Goal: Information Seeking & Learning: Find specific page/section

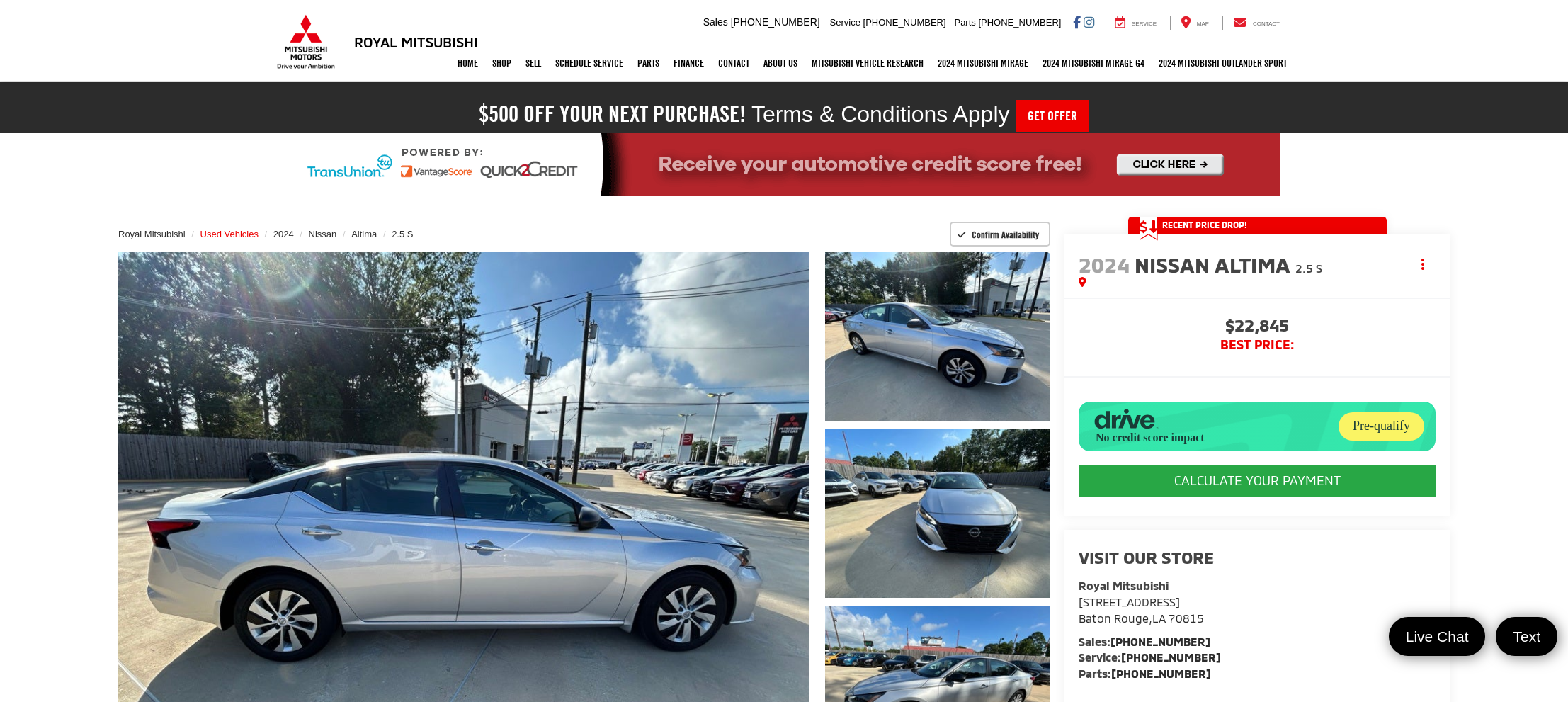
click at [219, 231] on span "Used Vehicles" at bounding box center [229, 233] width 58 height 11
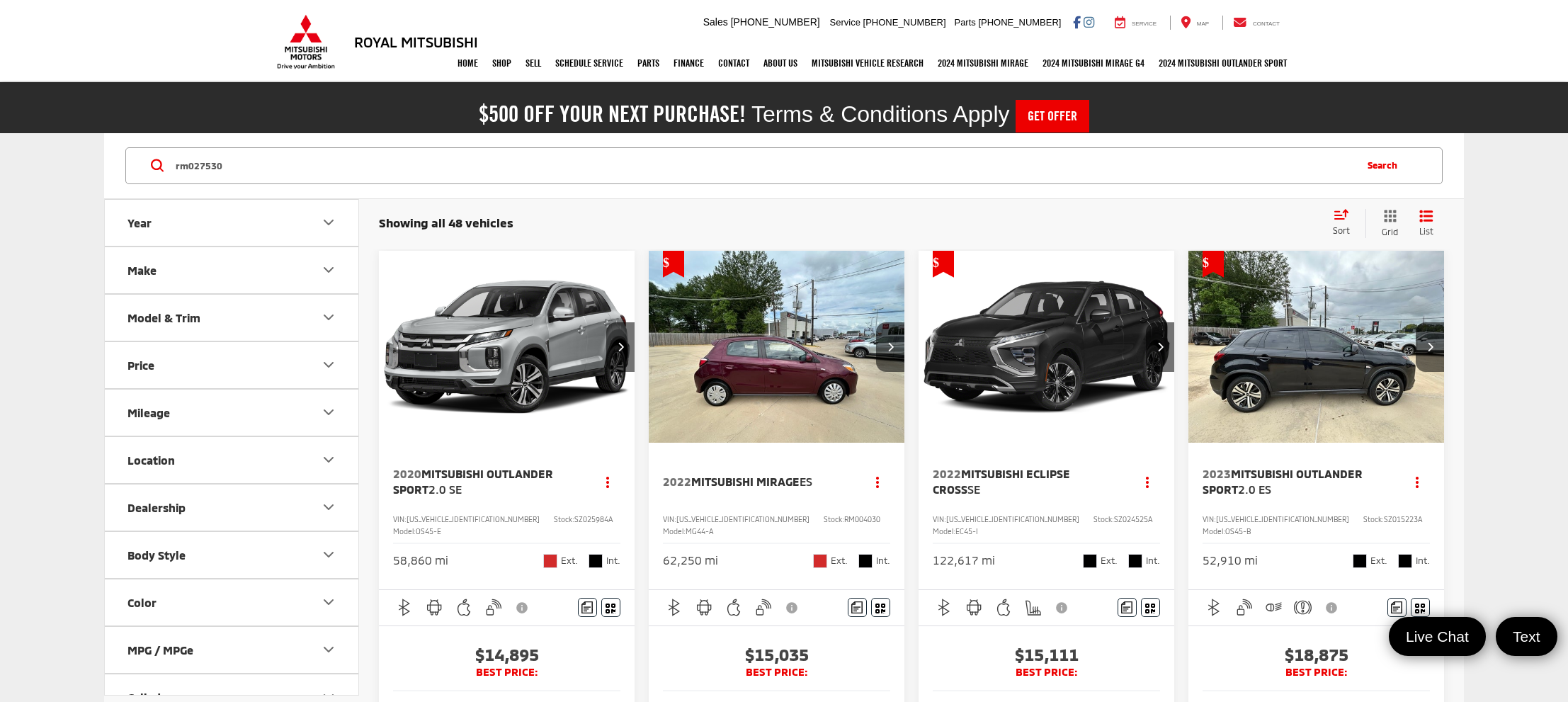
type input "rm027530"
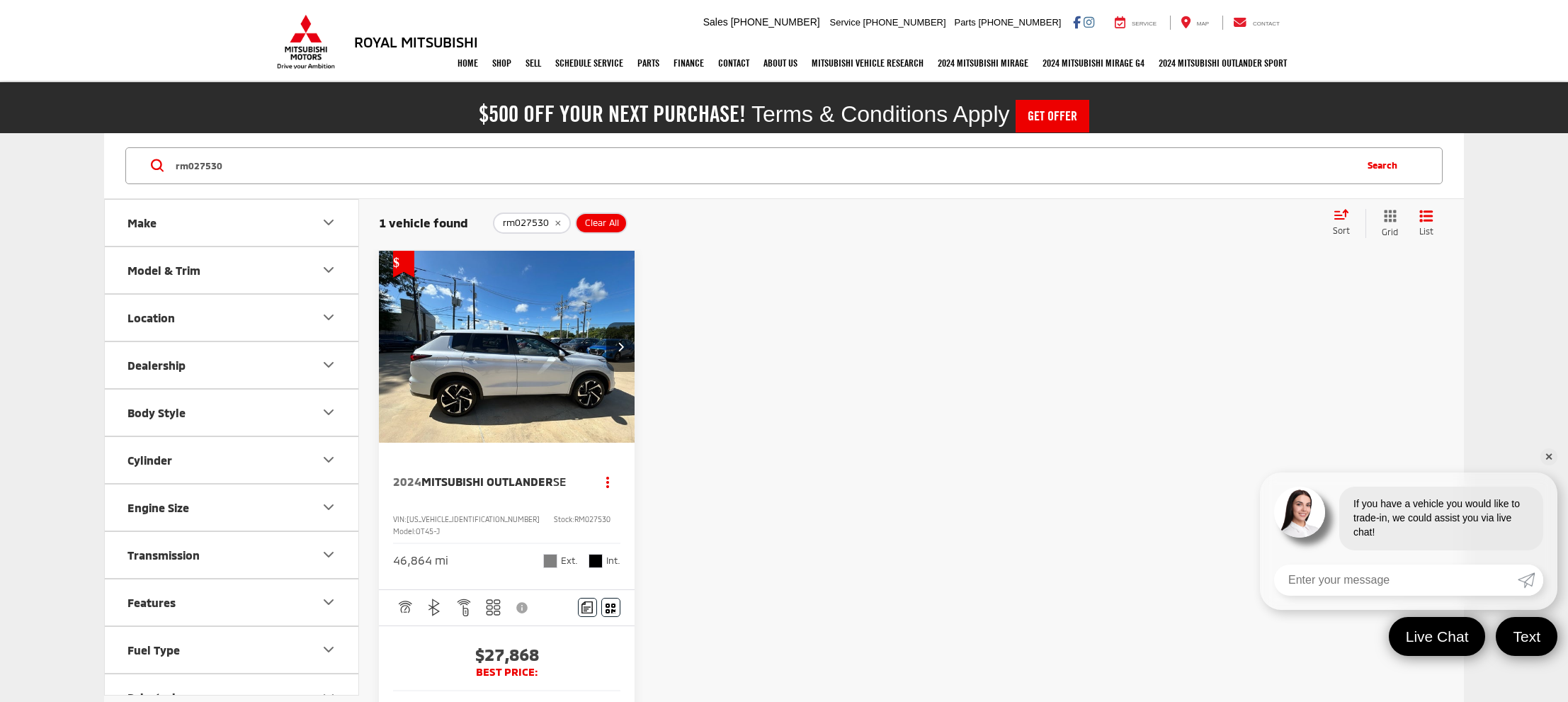
click at [441, 339] on img "2024 Mitsubishi Outlander SE 0" at bounding box center [507, 347] width 258 height 193
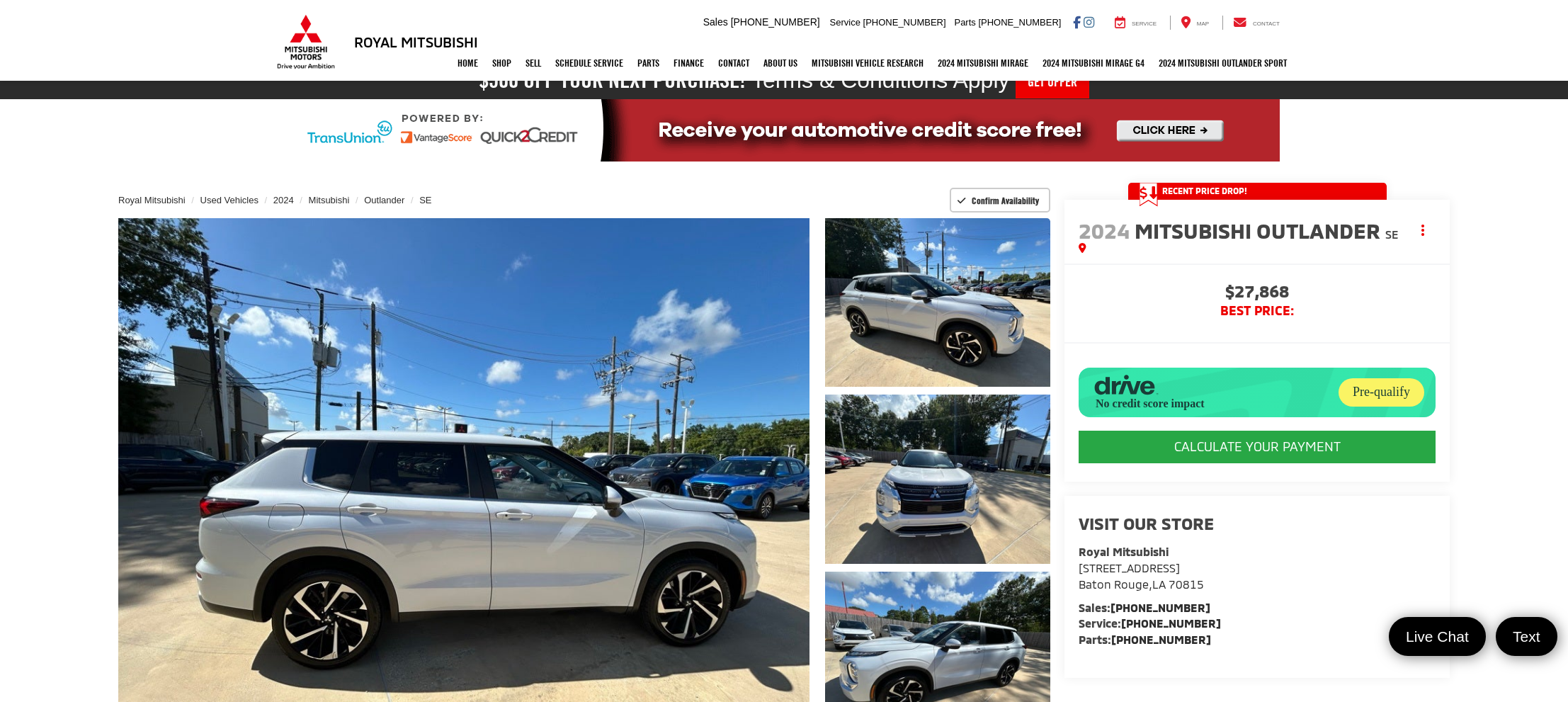
click at [1221, 191] on span "Recent Price Drop!" at bounding box center [1204, 191] width 85 height 12
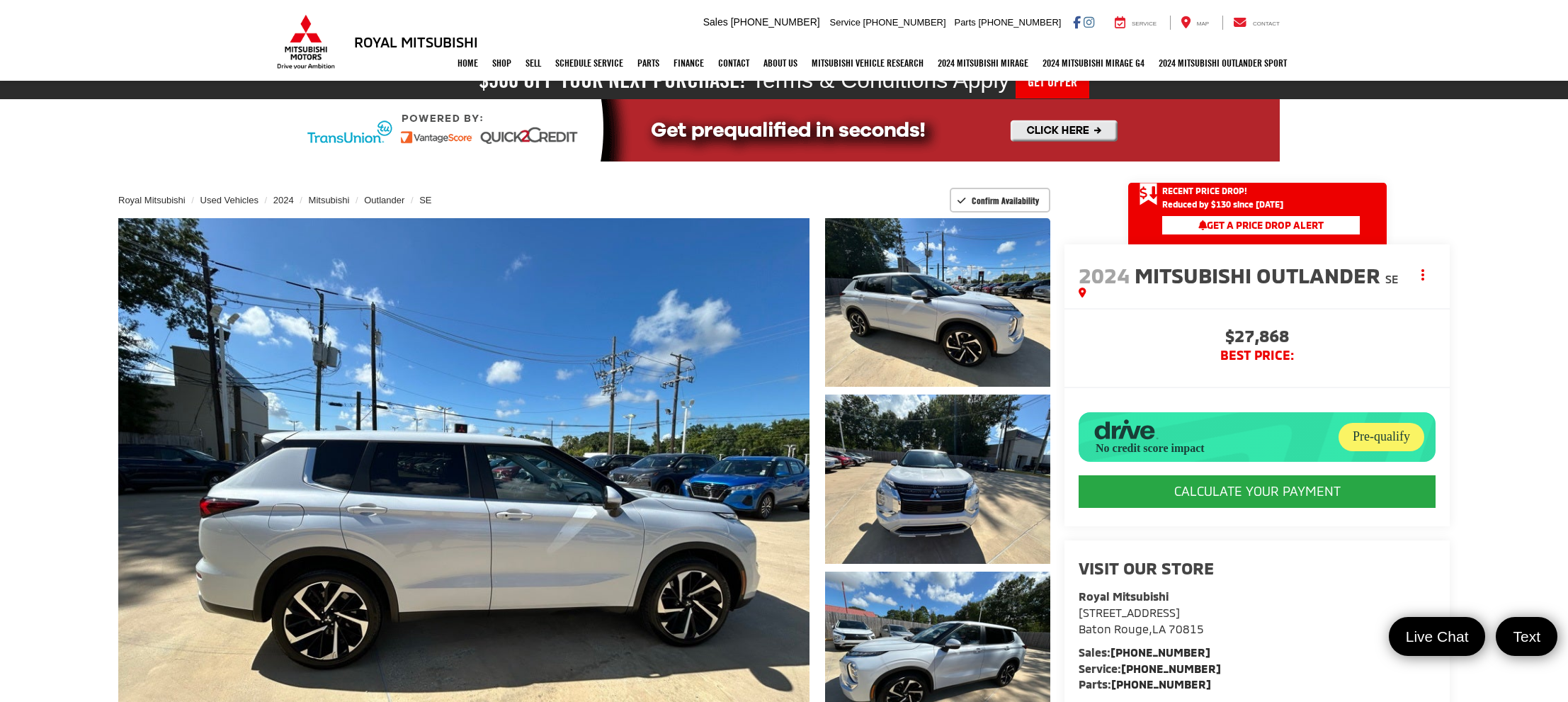
click at [1229, 185] on span "Recent Price Drop!" at bounding box center [1204, 191] width 85 height 12
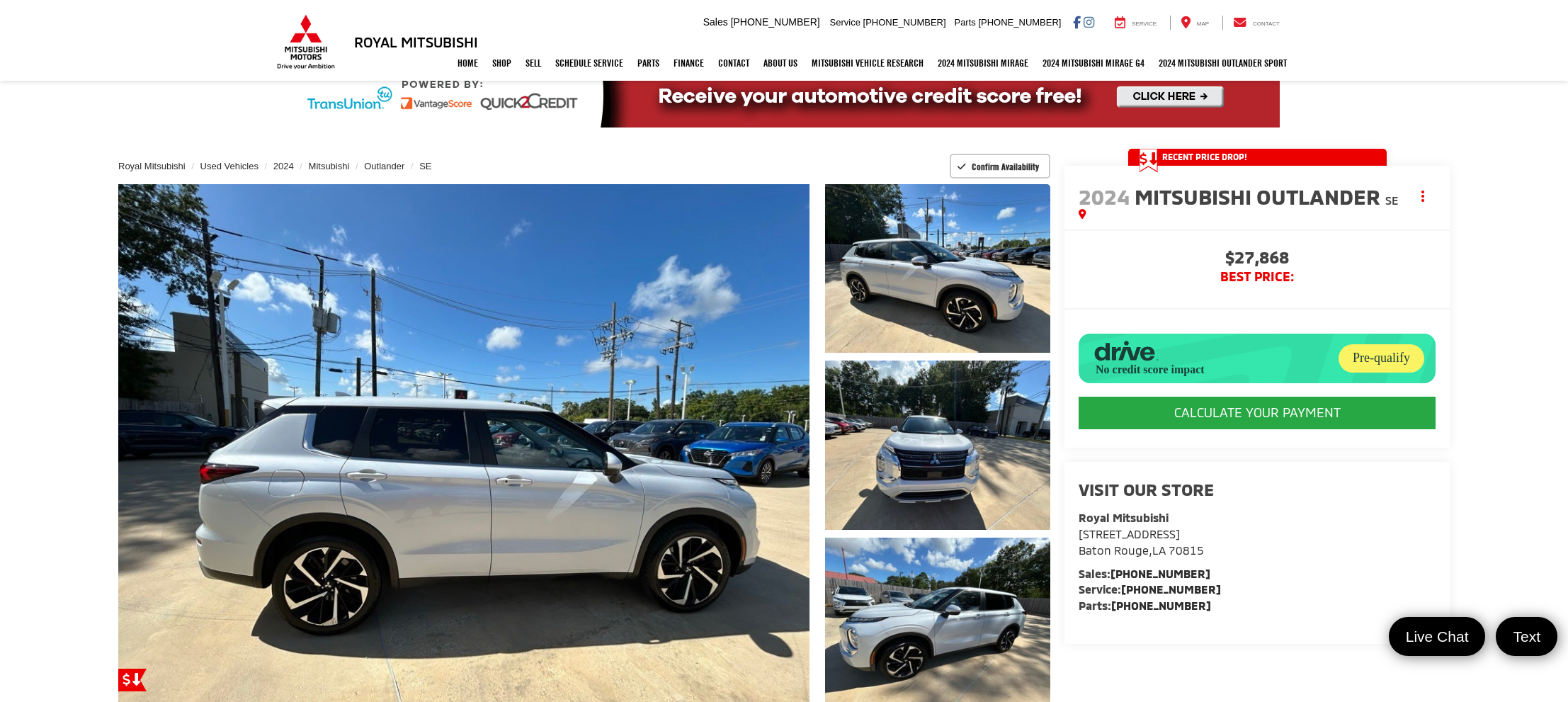
scroll to position [78, 0]
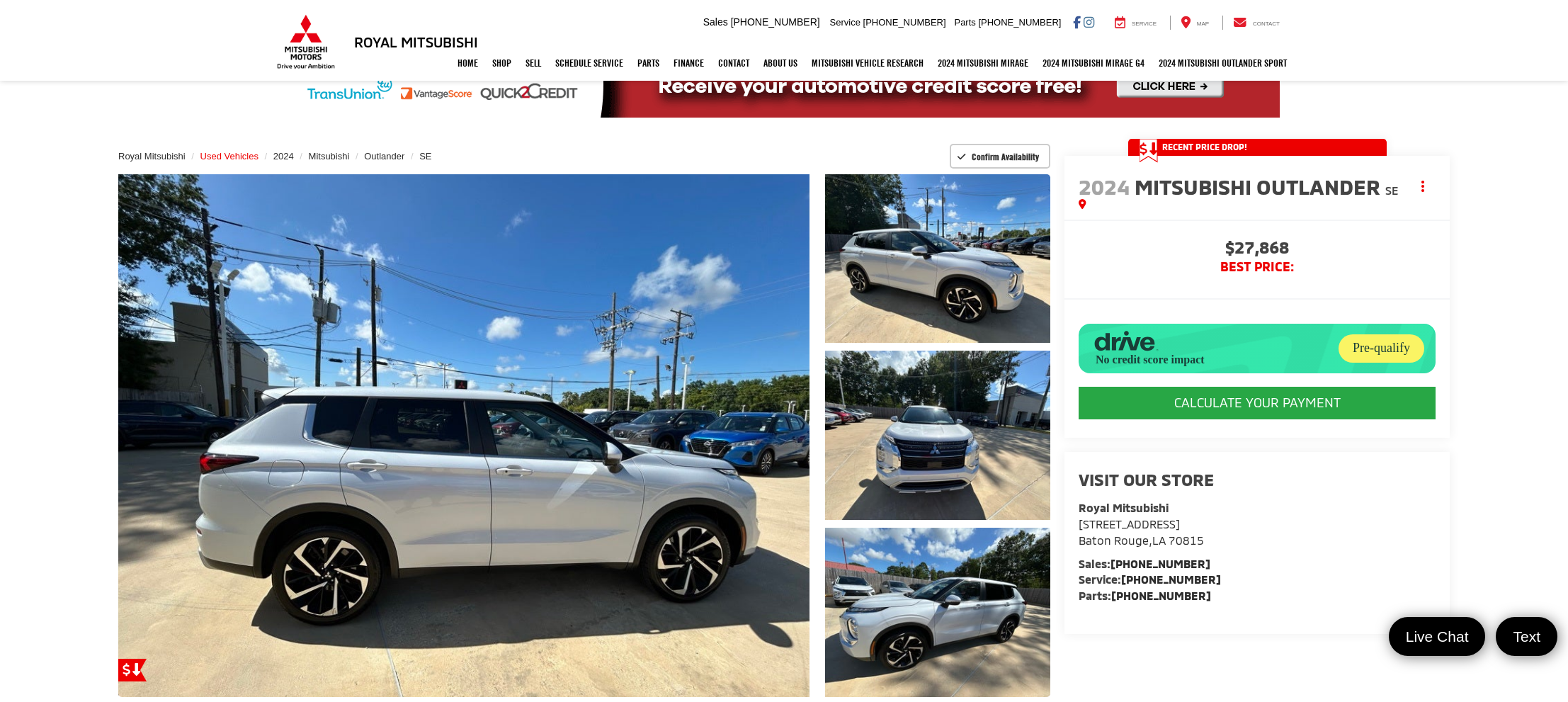
click at [220, 159] on span "Used Vehicles" at bounding box center [229, 156] width 58 height 11
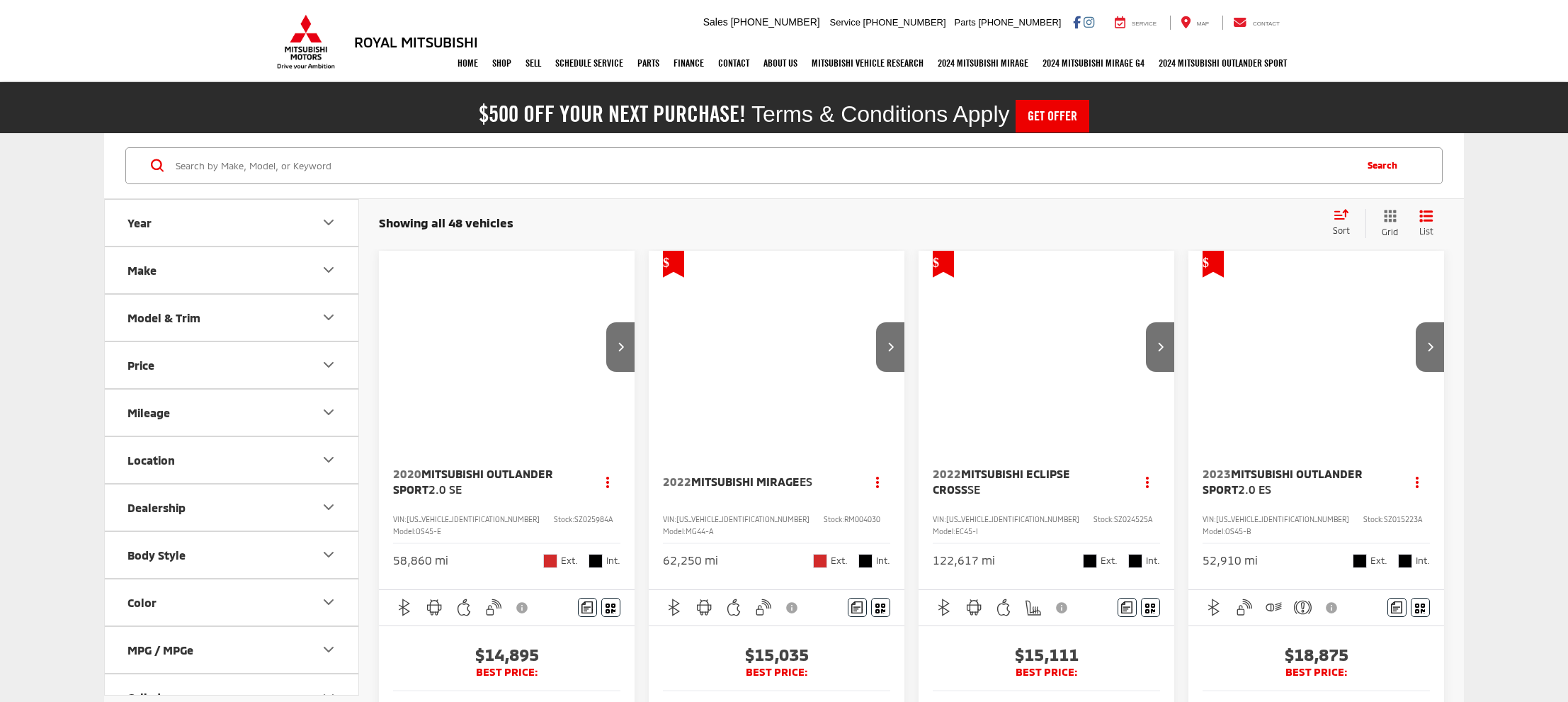
click at [367, 175] on input "Search by Make, Model, or Keyword" at bounding box center [764, 166] width 1180 height 34
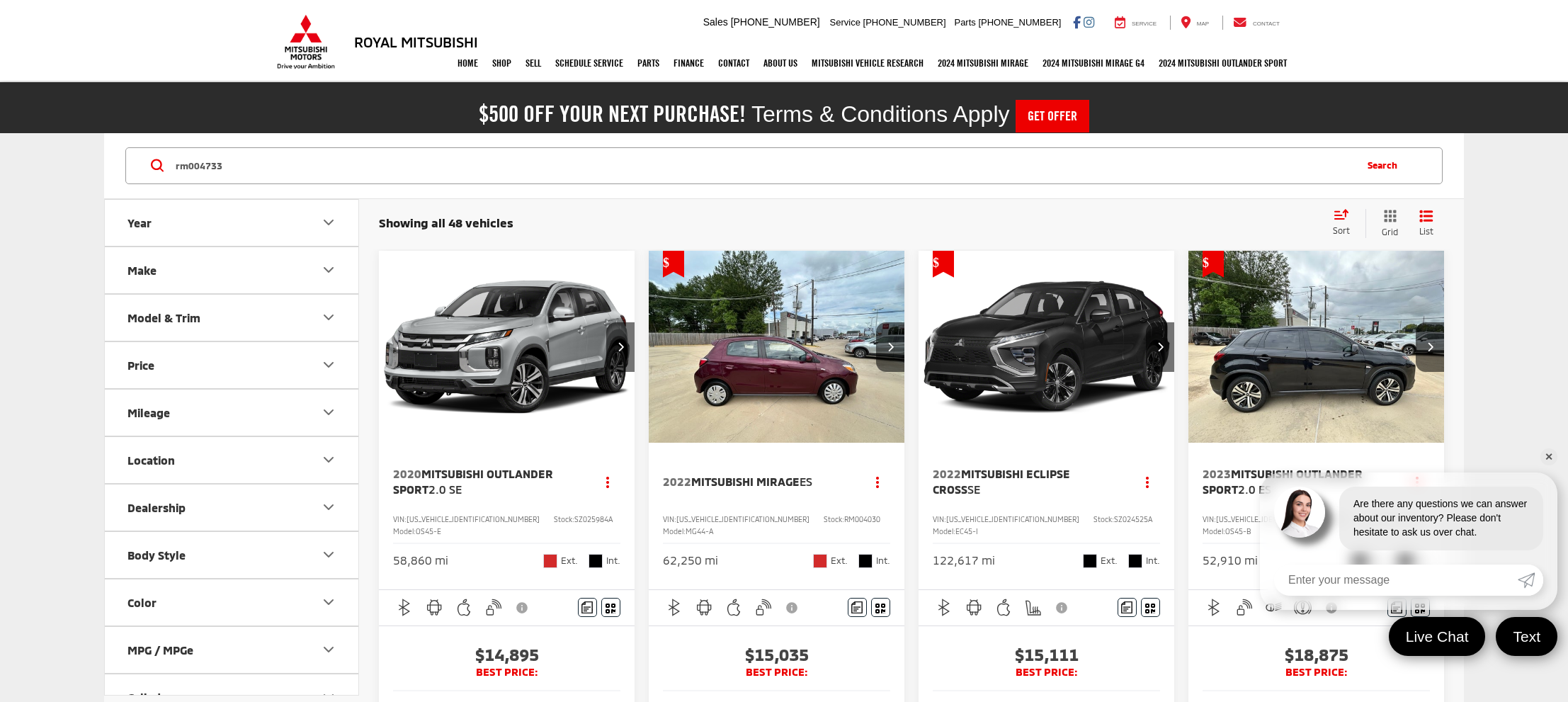
type input "rm004733"
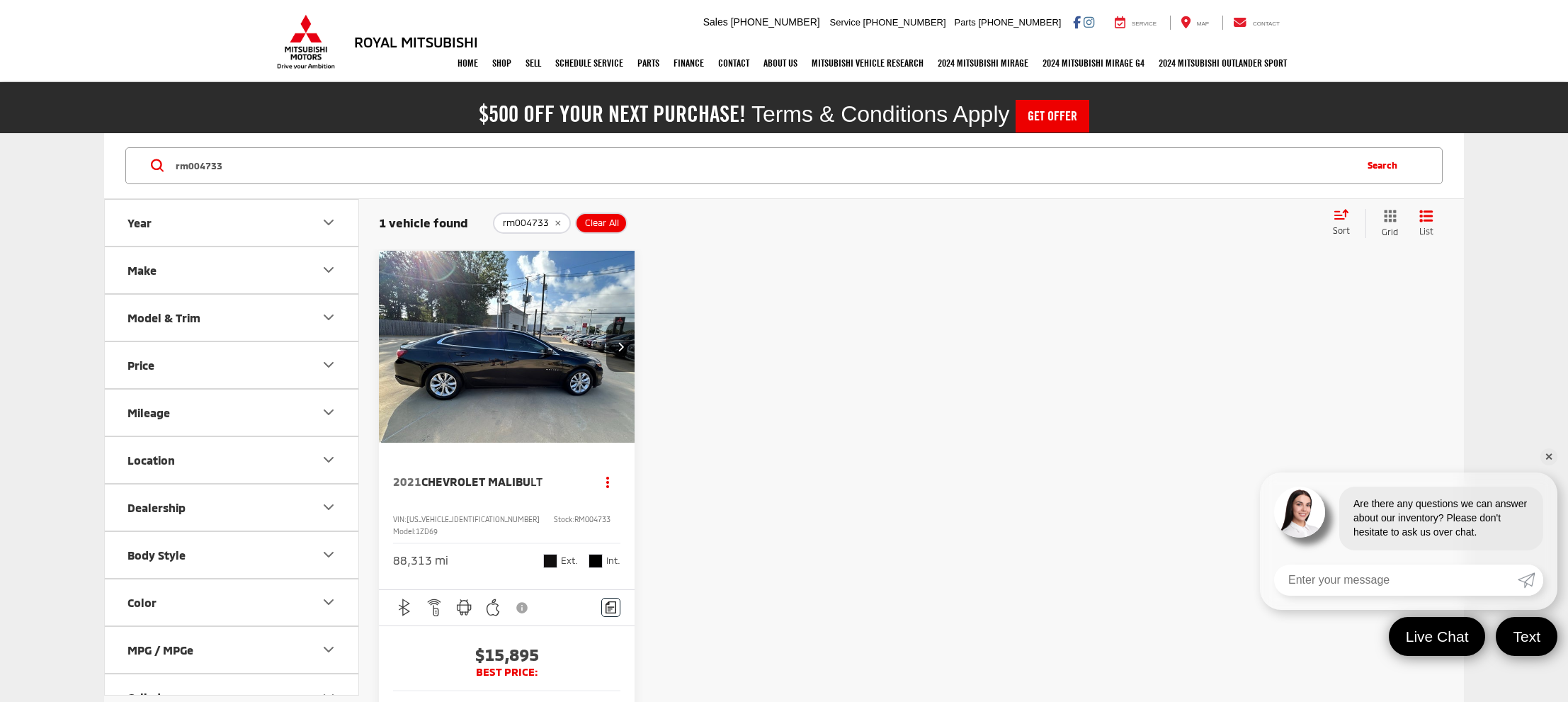
click at [416, 325] on img "2021 Chevrolet Malibu LT 0" at bounding box center [507, 347] width 258 height 193
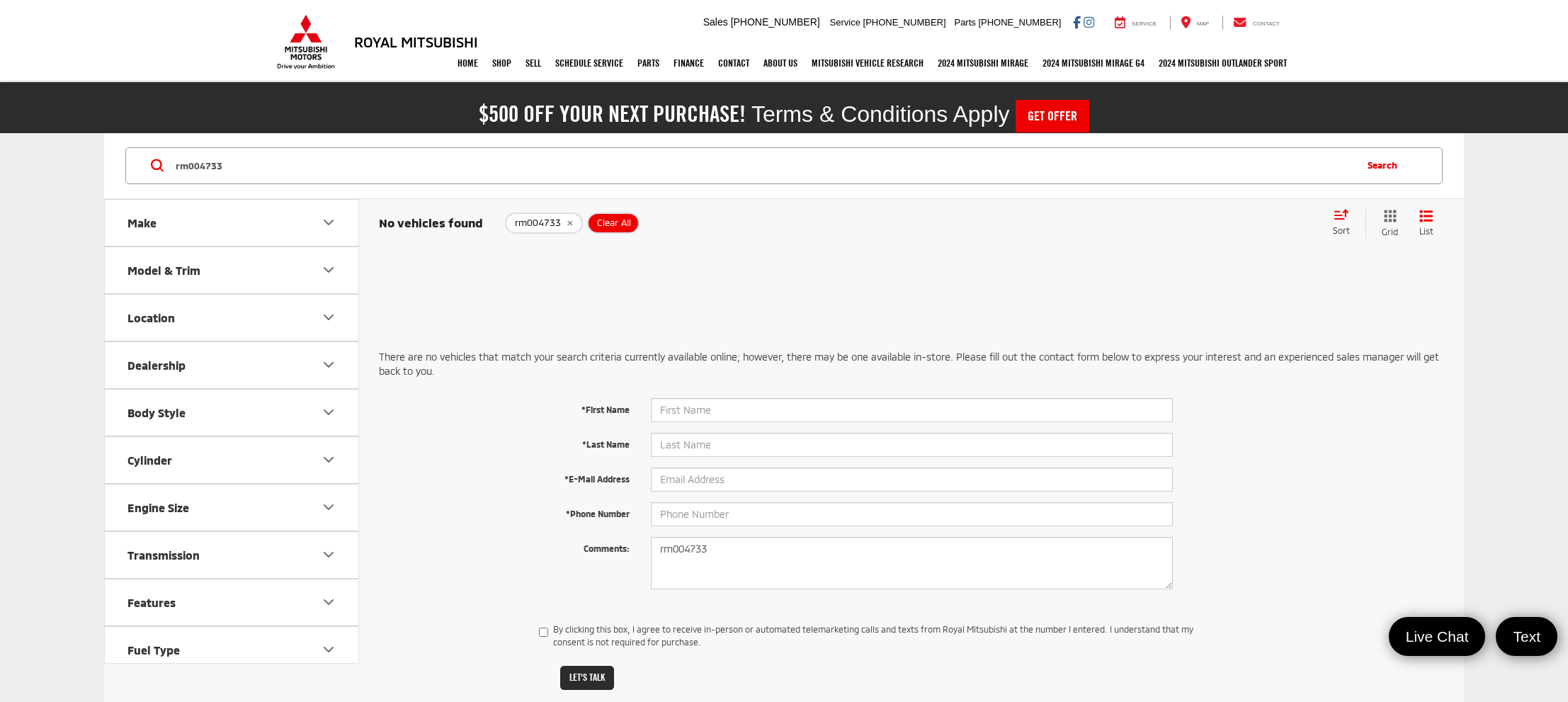
click at [247, 163] on input "rm004733" at bounding box center [764, 166] width 1180 height 34
type input "sz015223a"
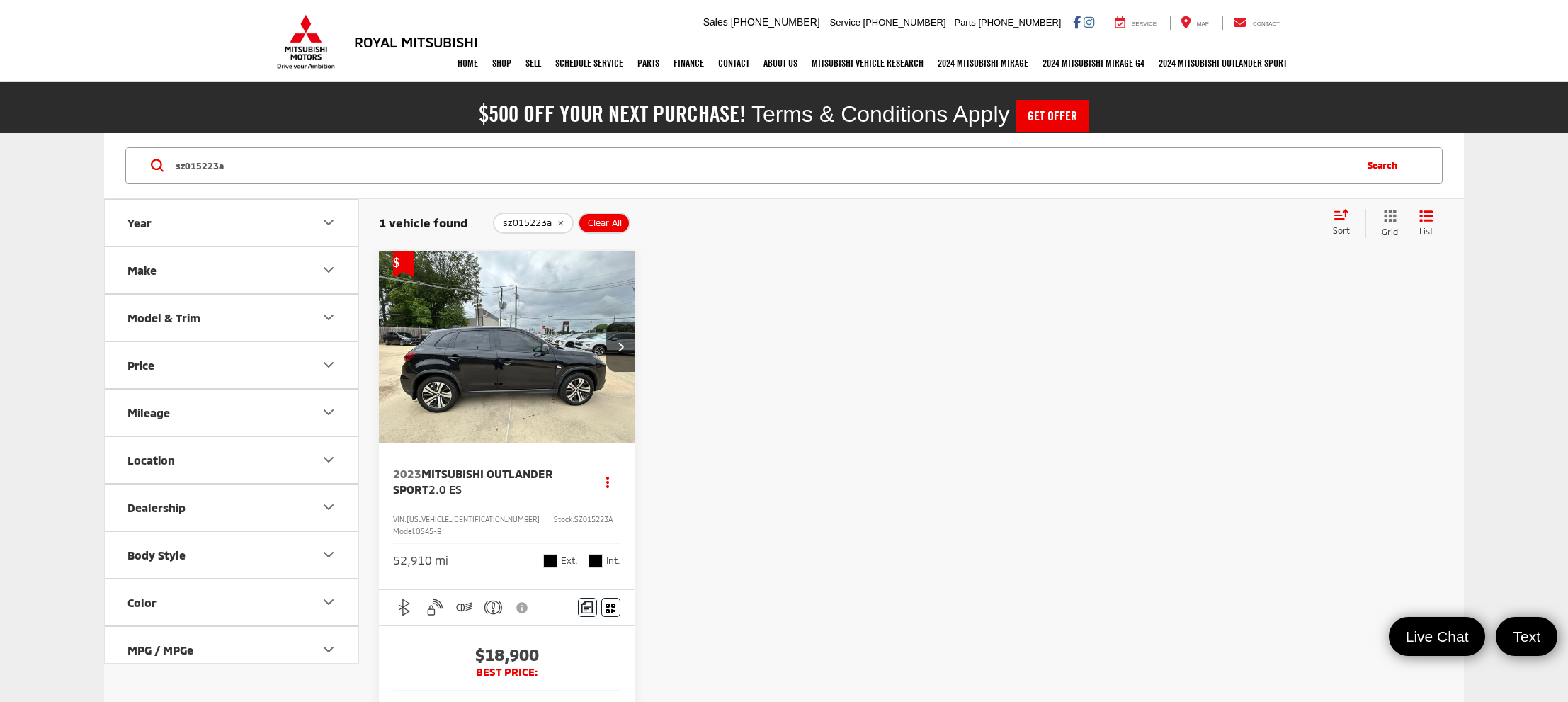
click at [564, 276] on img "2023 Mitsubishi Outlander Sport 2.0 ES 0" at bounding box center [507, 347] width 258 height 193
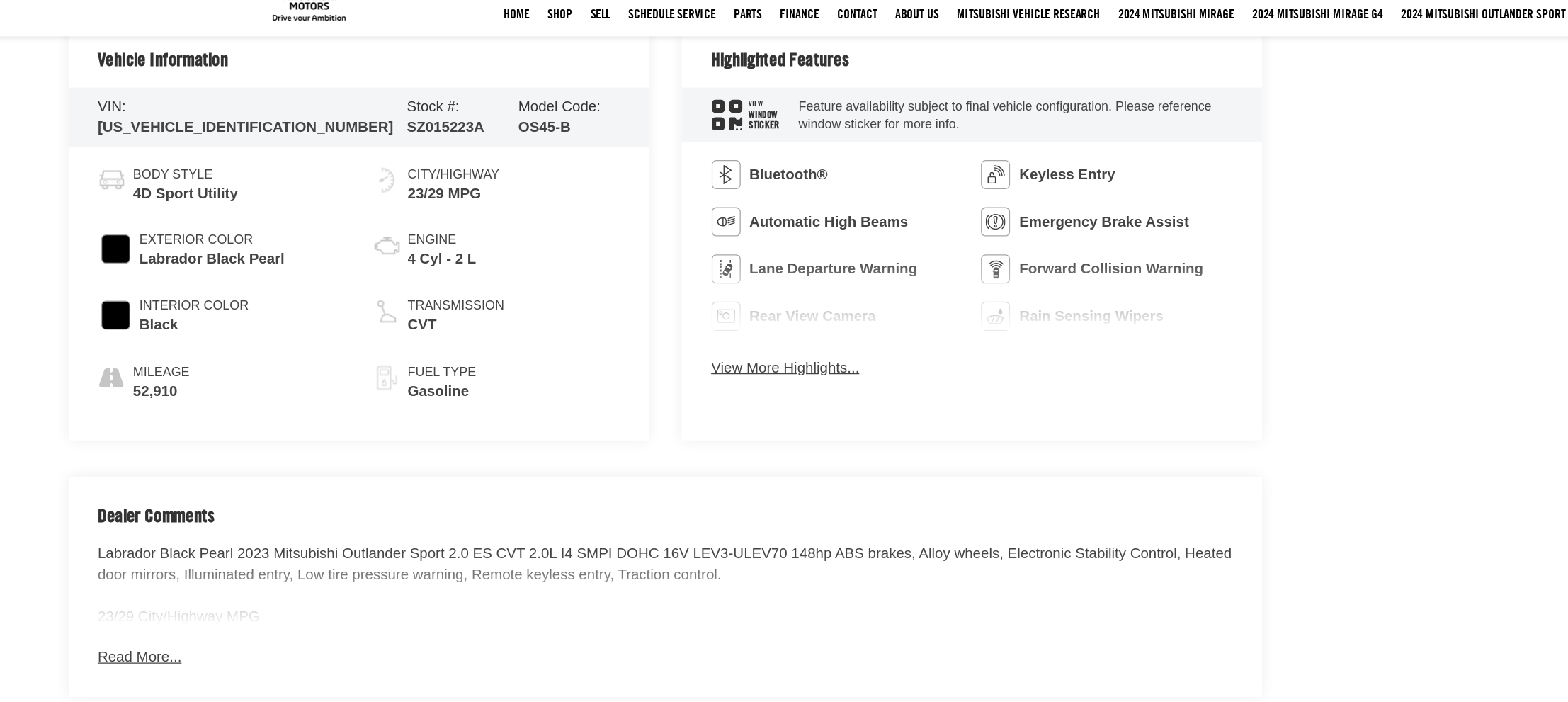
scroll to position [790, 0]
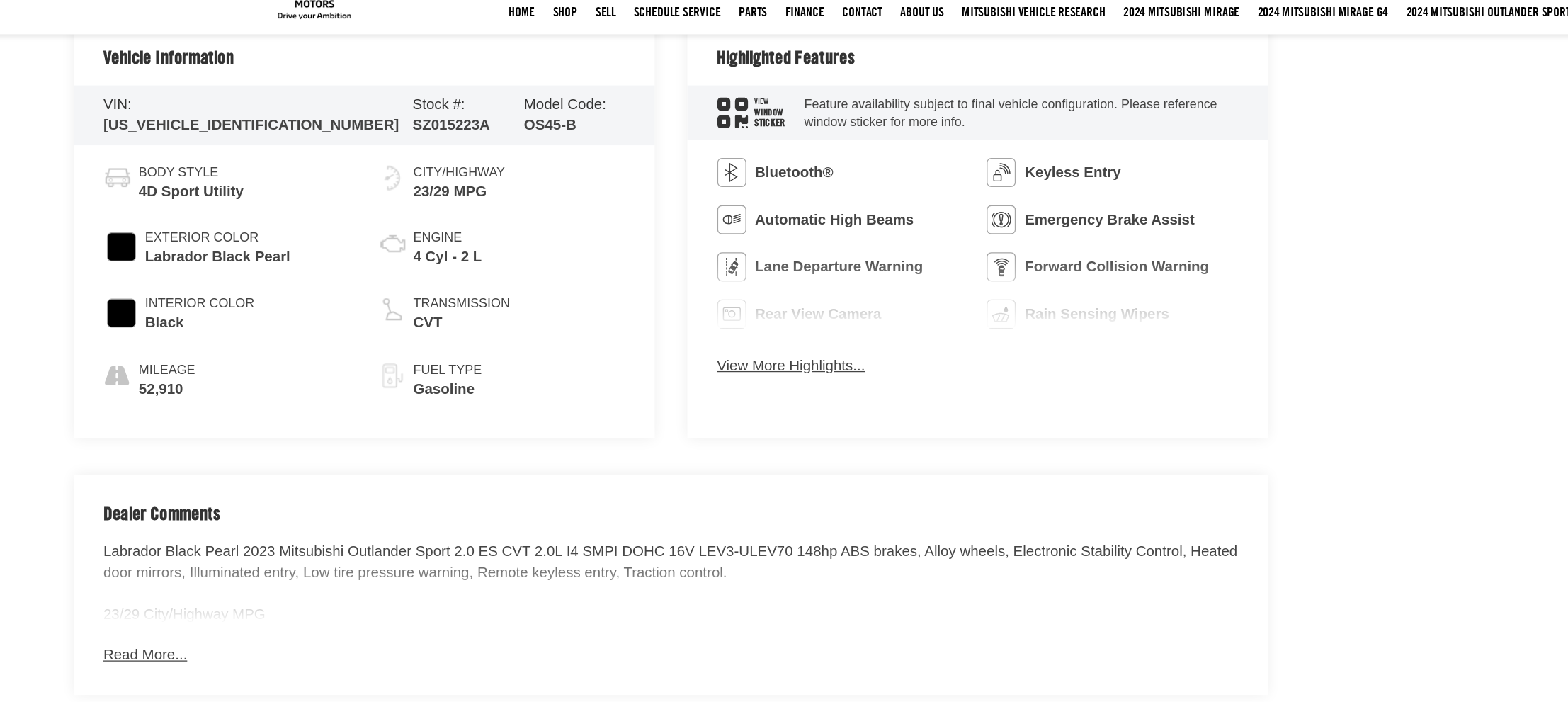
click at [712, 340] on button "View More Highlights..." at bounding box center [678, 339] width 116 height 17
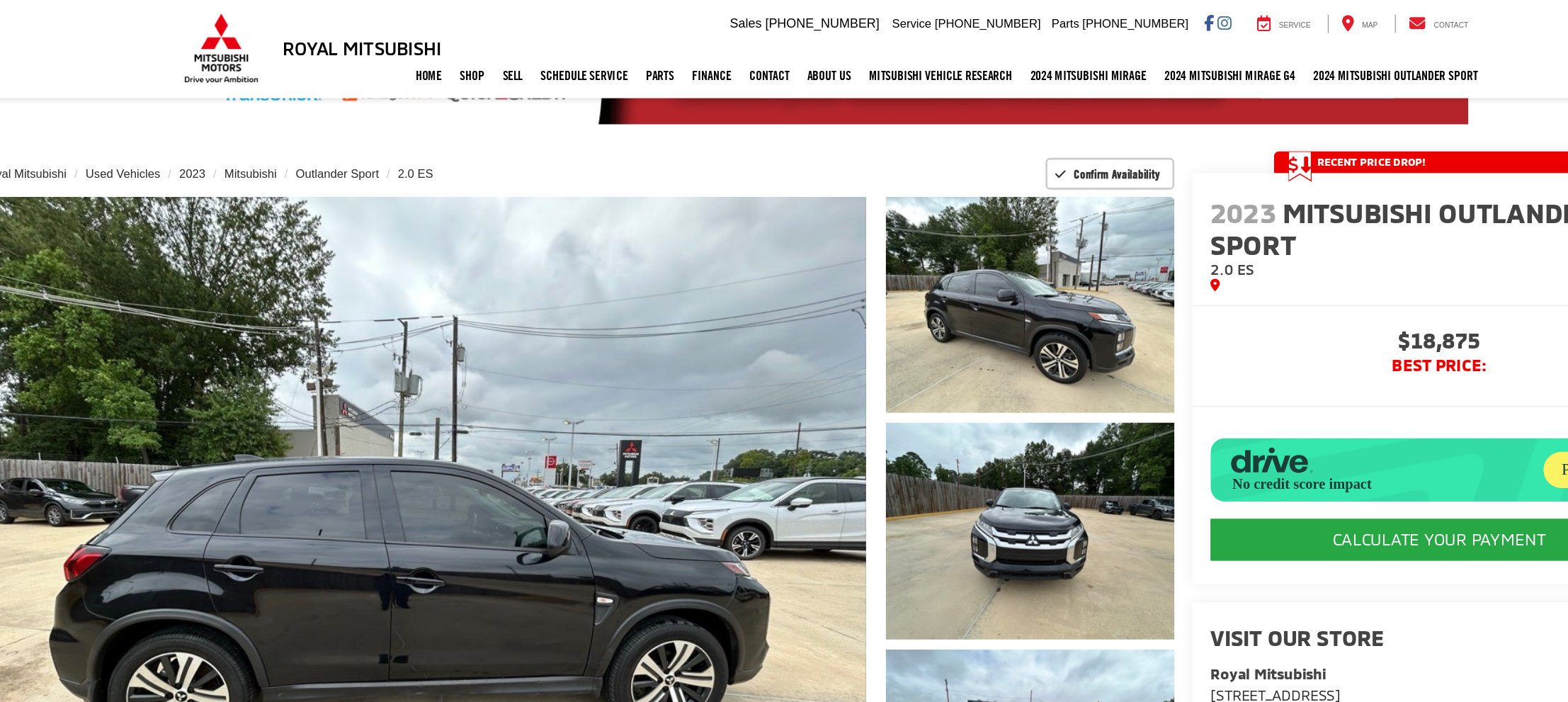
scroll to position [94, 0]
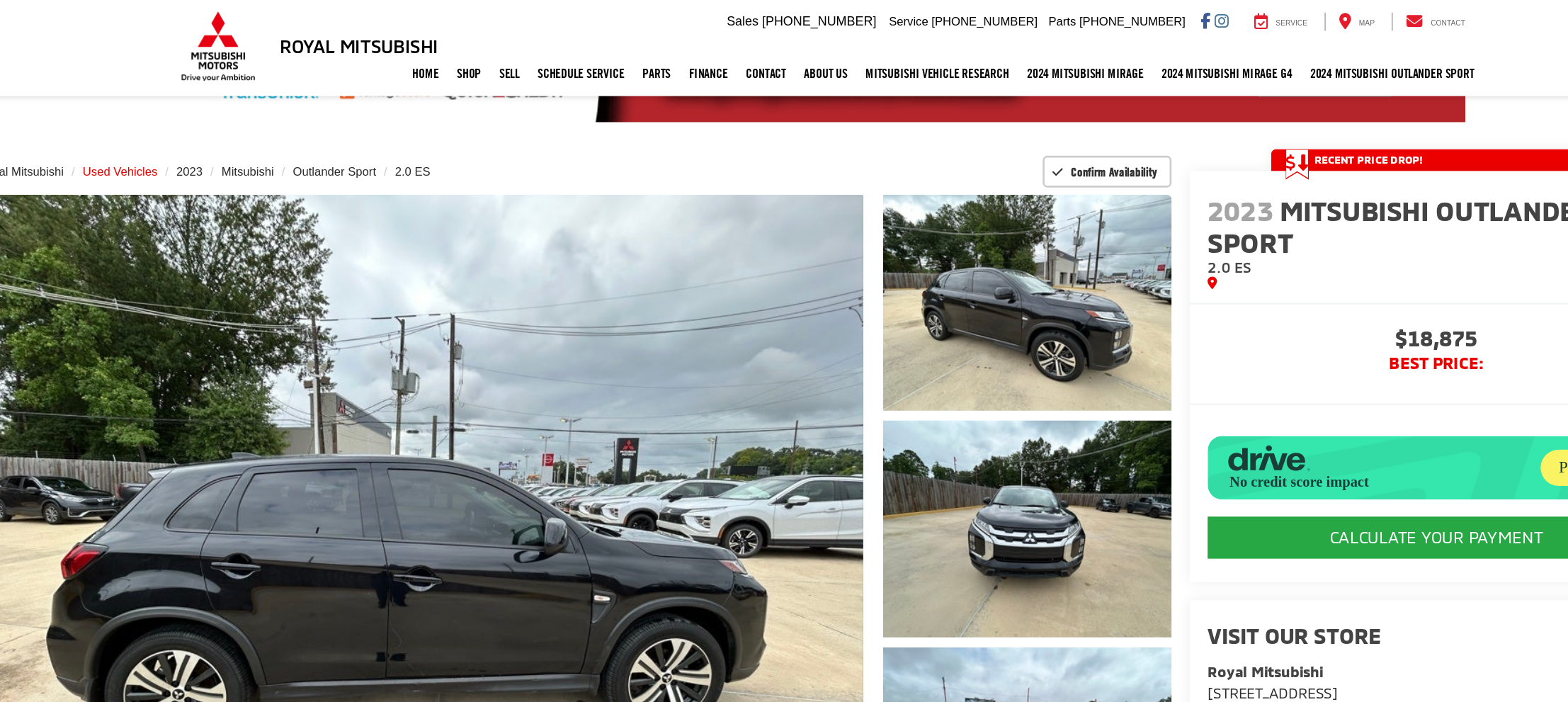
click at [239, 135] on span "Used Vehicles" at bounding box center [229, 139] width 58 height 11
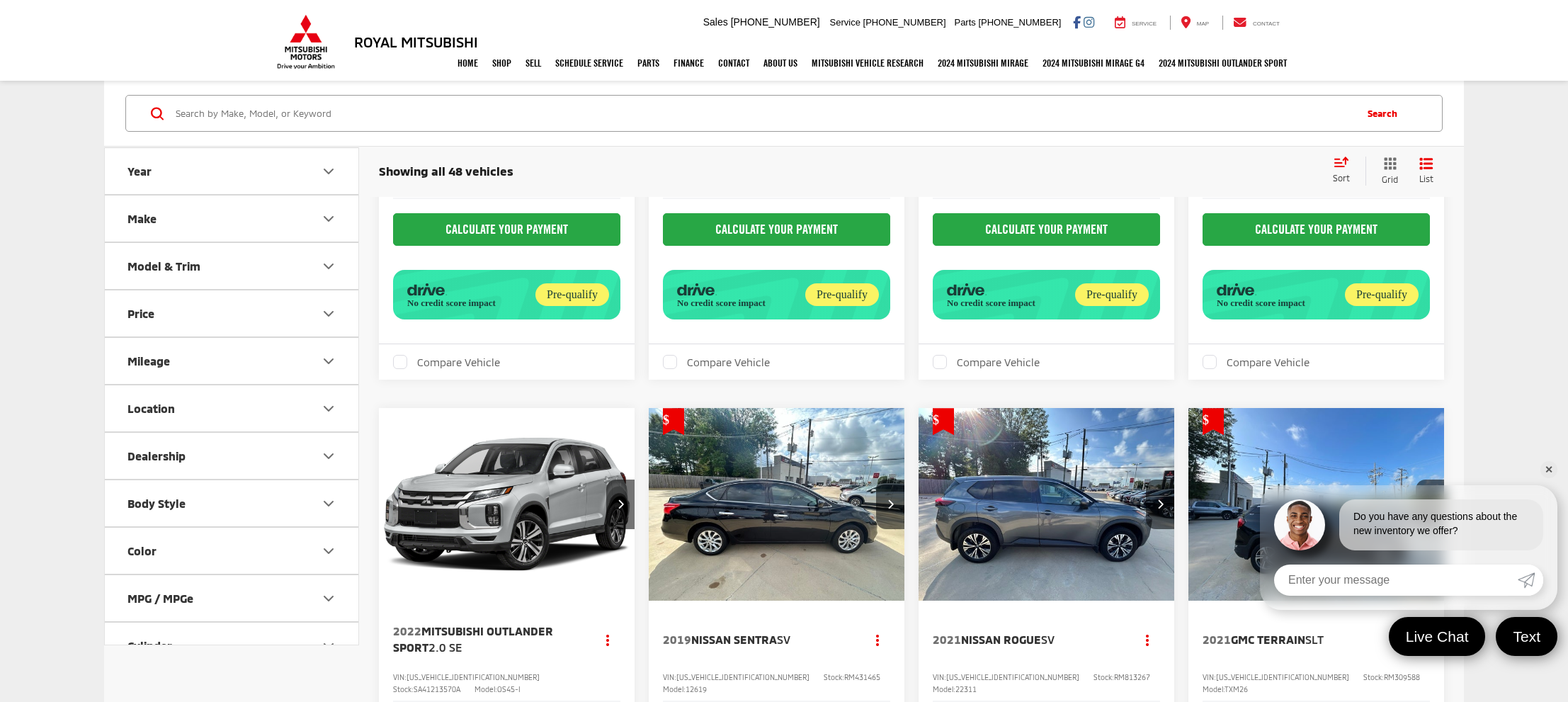
scroll to position [1930, 0]
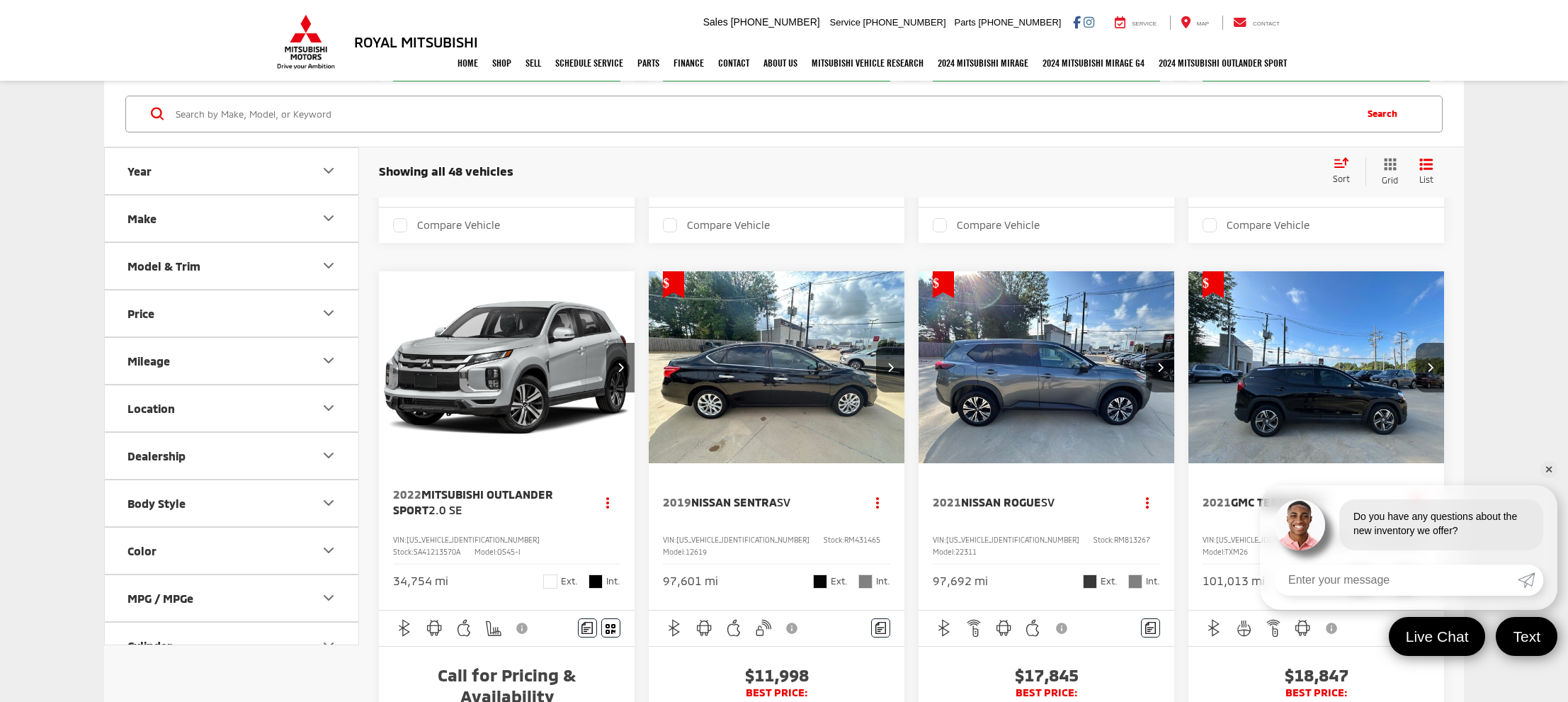
click at [442, 108] on input "Search by Make, Model, or Keyword" at bounding box center [764, 113] width 1180 height 34
type input "rm027530"
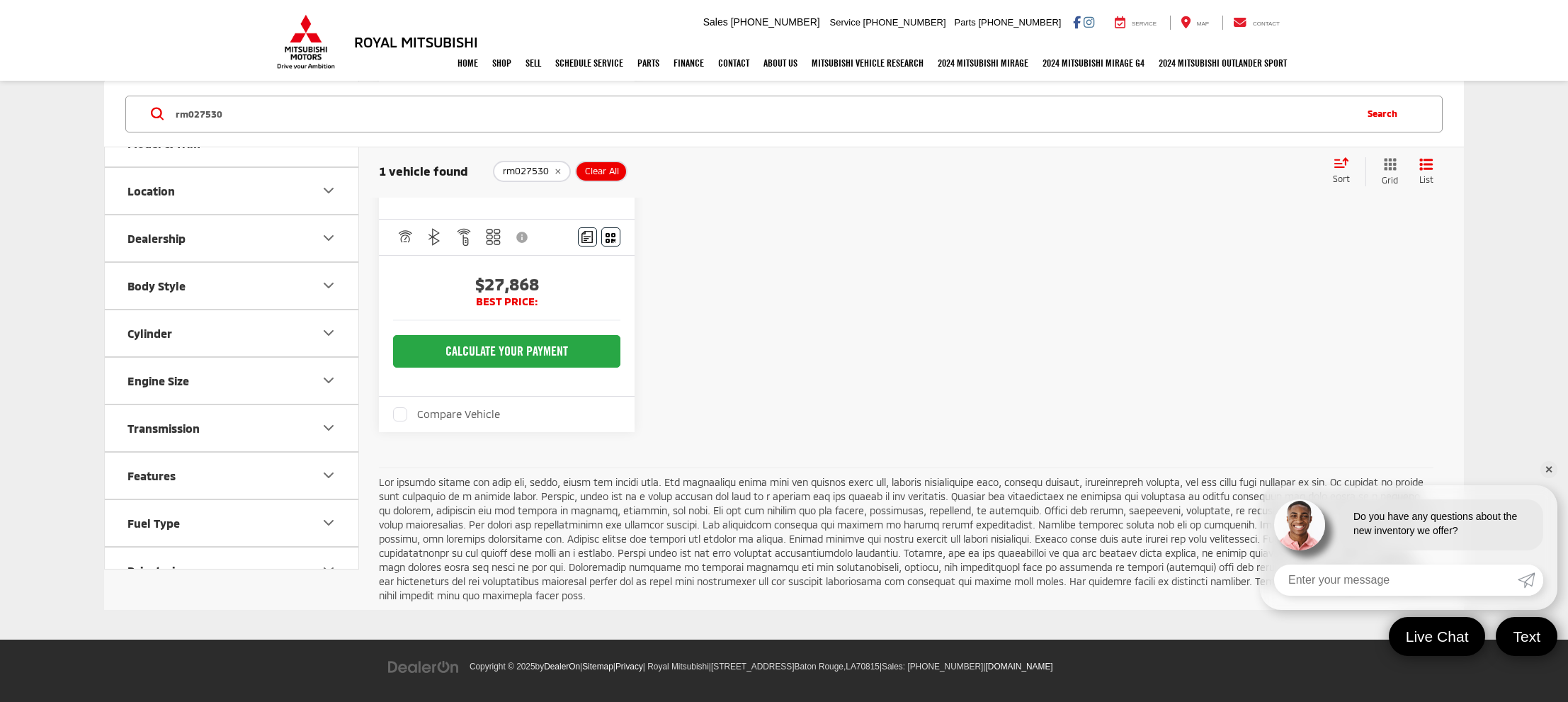
scroll to position [52, 0]
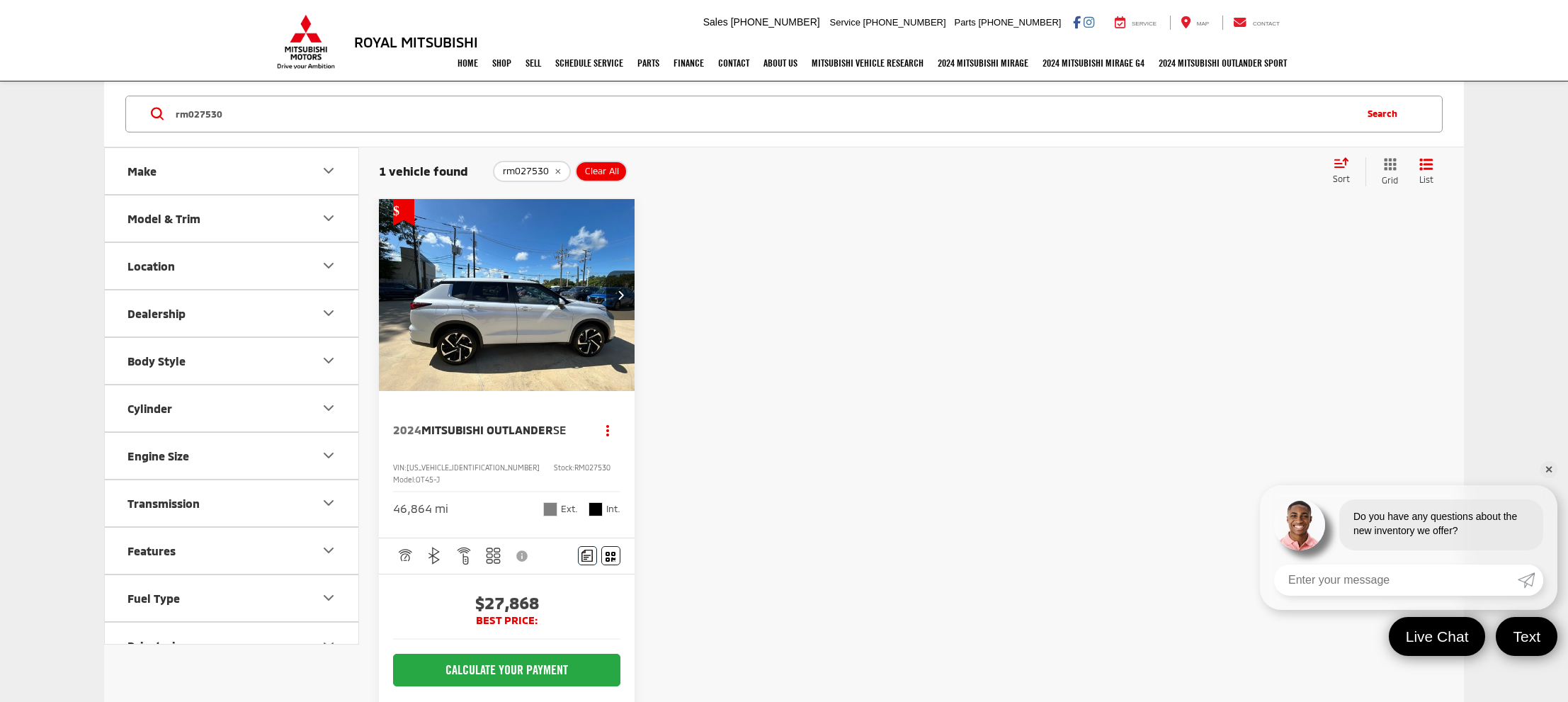
click at [436, 286] on img "2024 Mitsubishi Outlander SE 0" at bounding box center [507, 295] width 258 height 193
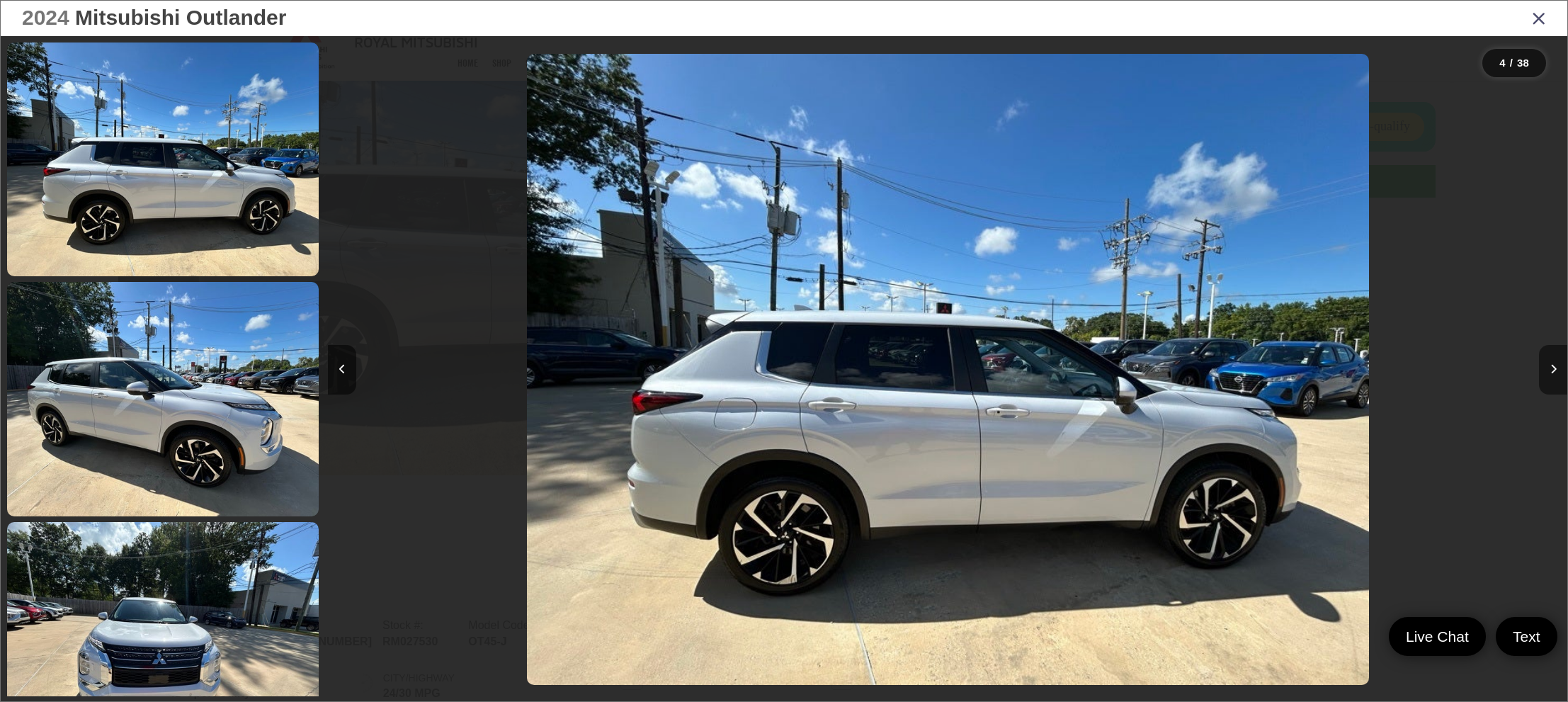
click at [1553, 371] on icon "Next image" at bounding box center [1553, 370] width 7 height 10
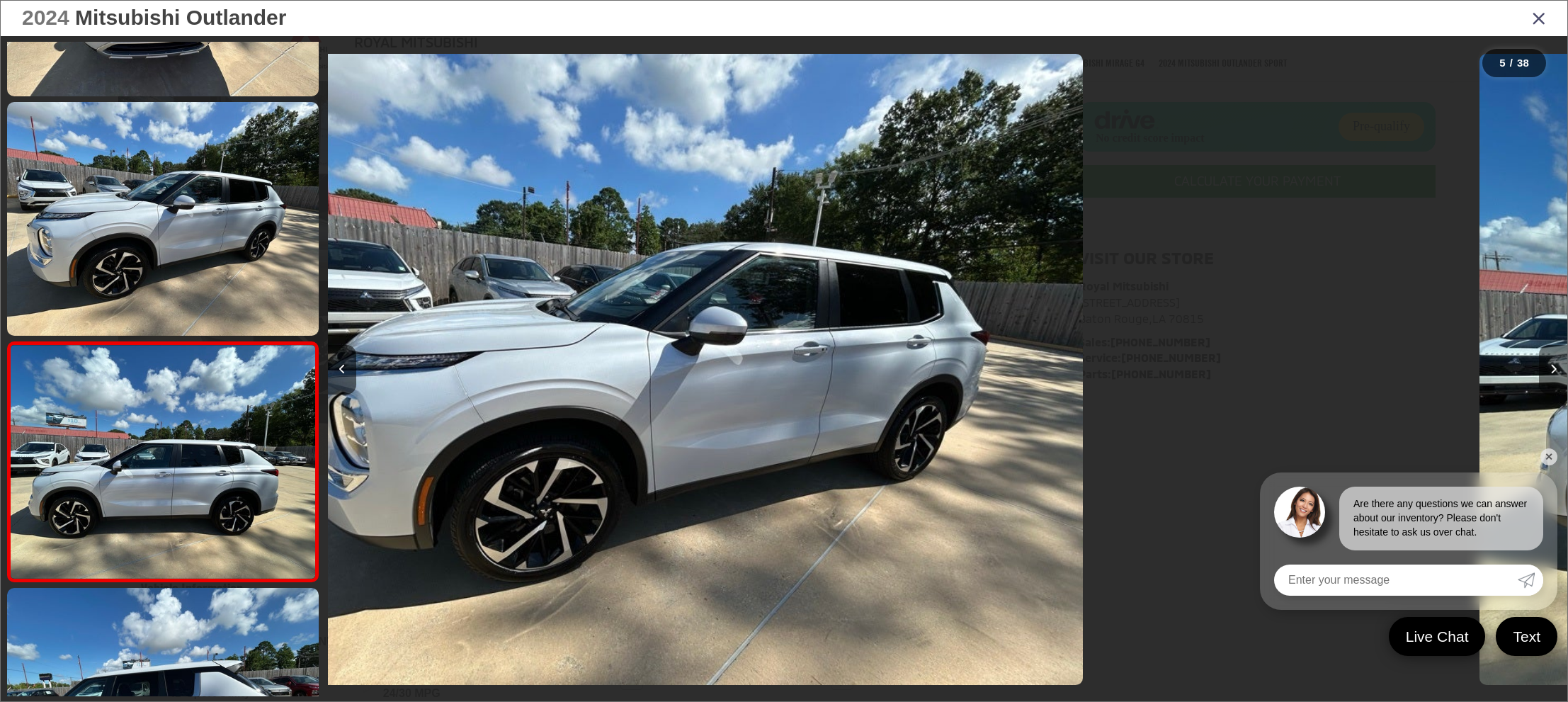
scroll to position [0, 4957]
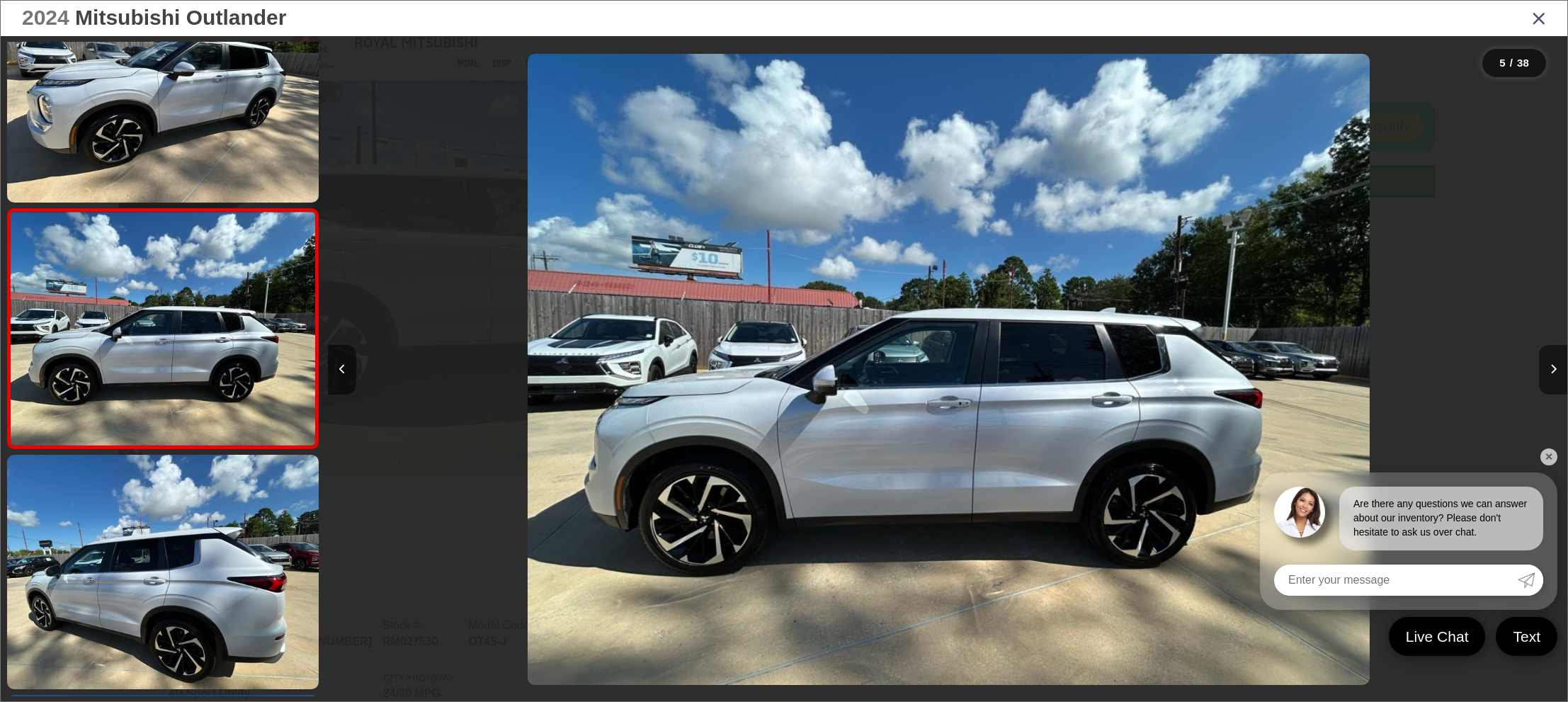
click at [1553, 371] on icon "Next image" at bounding box center [1553, 370] width 7 height 10
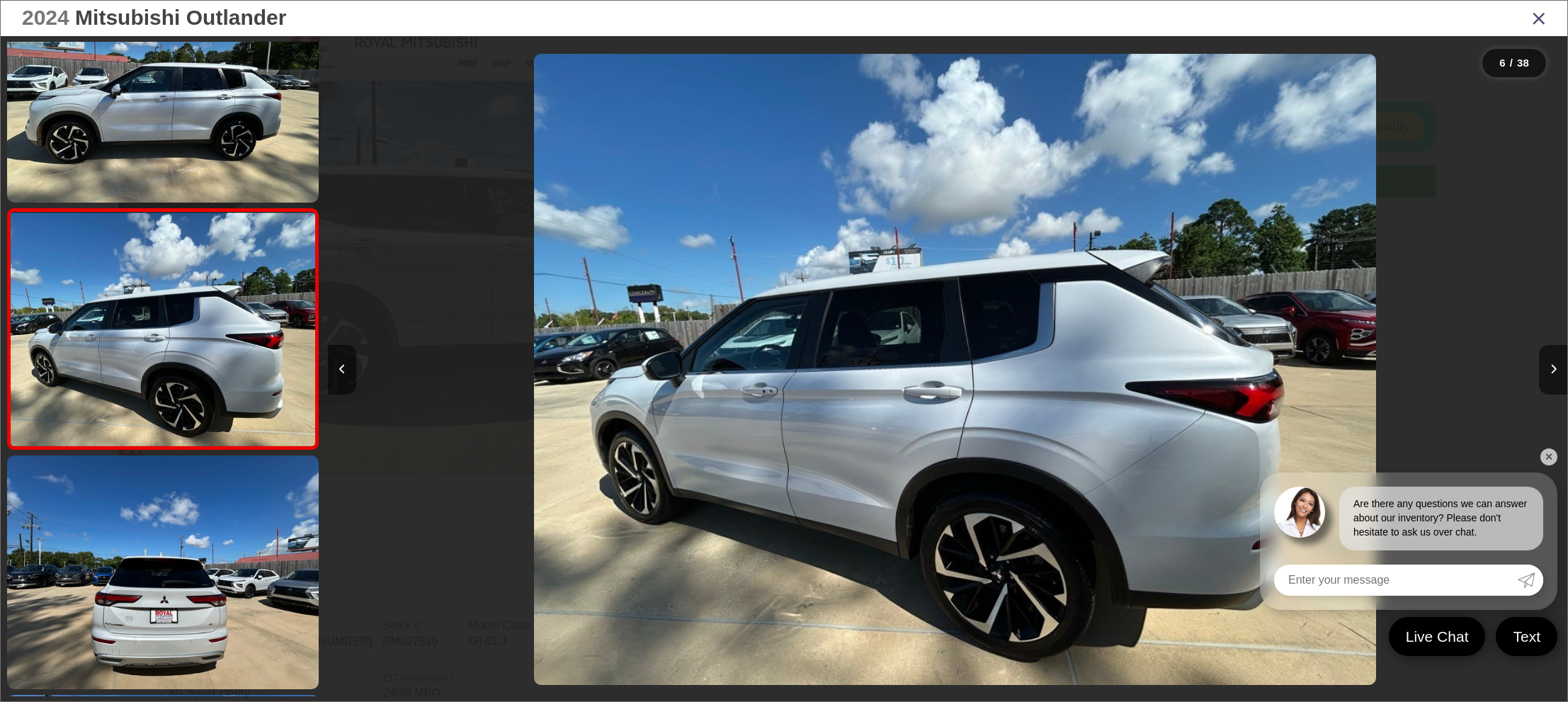
scroll to position [0, 6196]
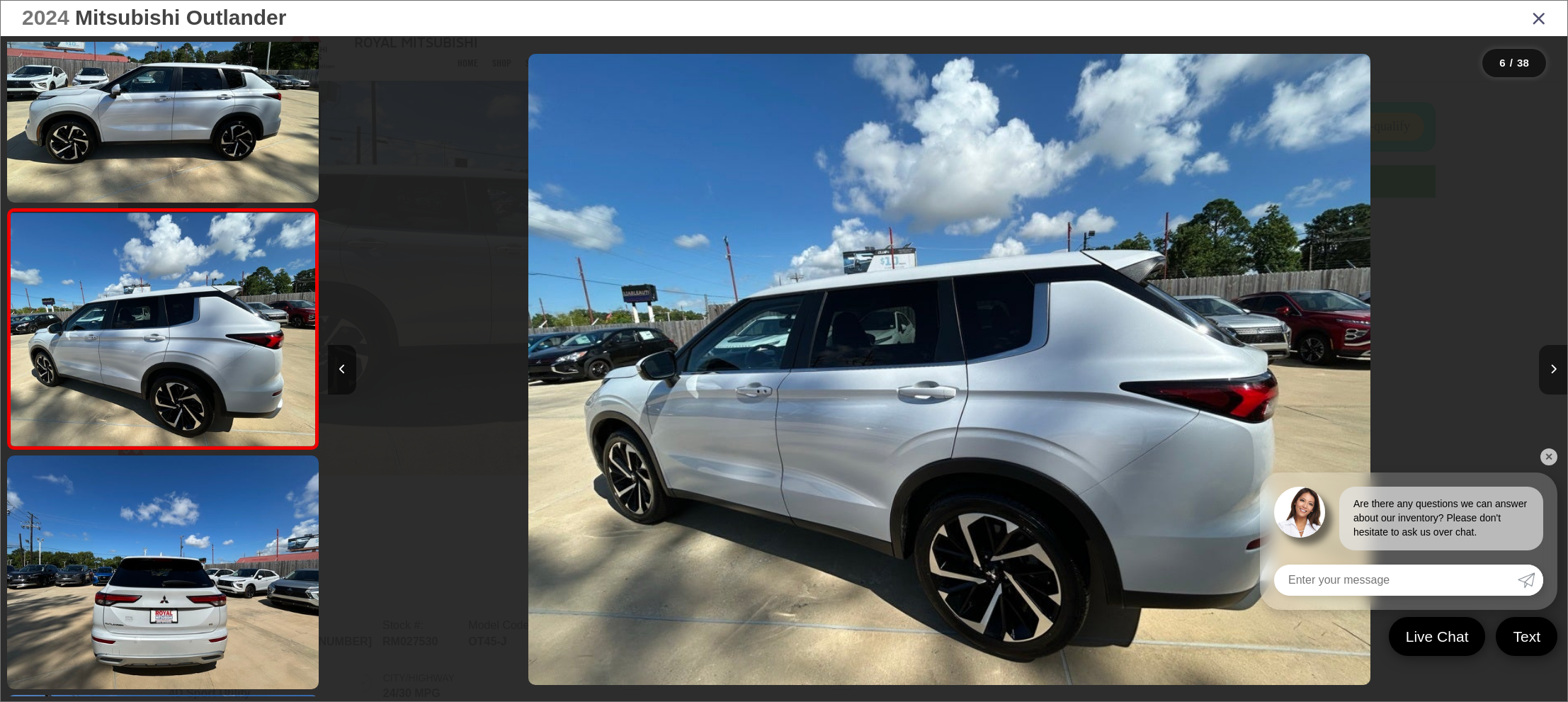
click at [1559, 366] on button "Next image" at bounding box center [1553, 370] width 28 height 50
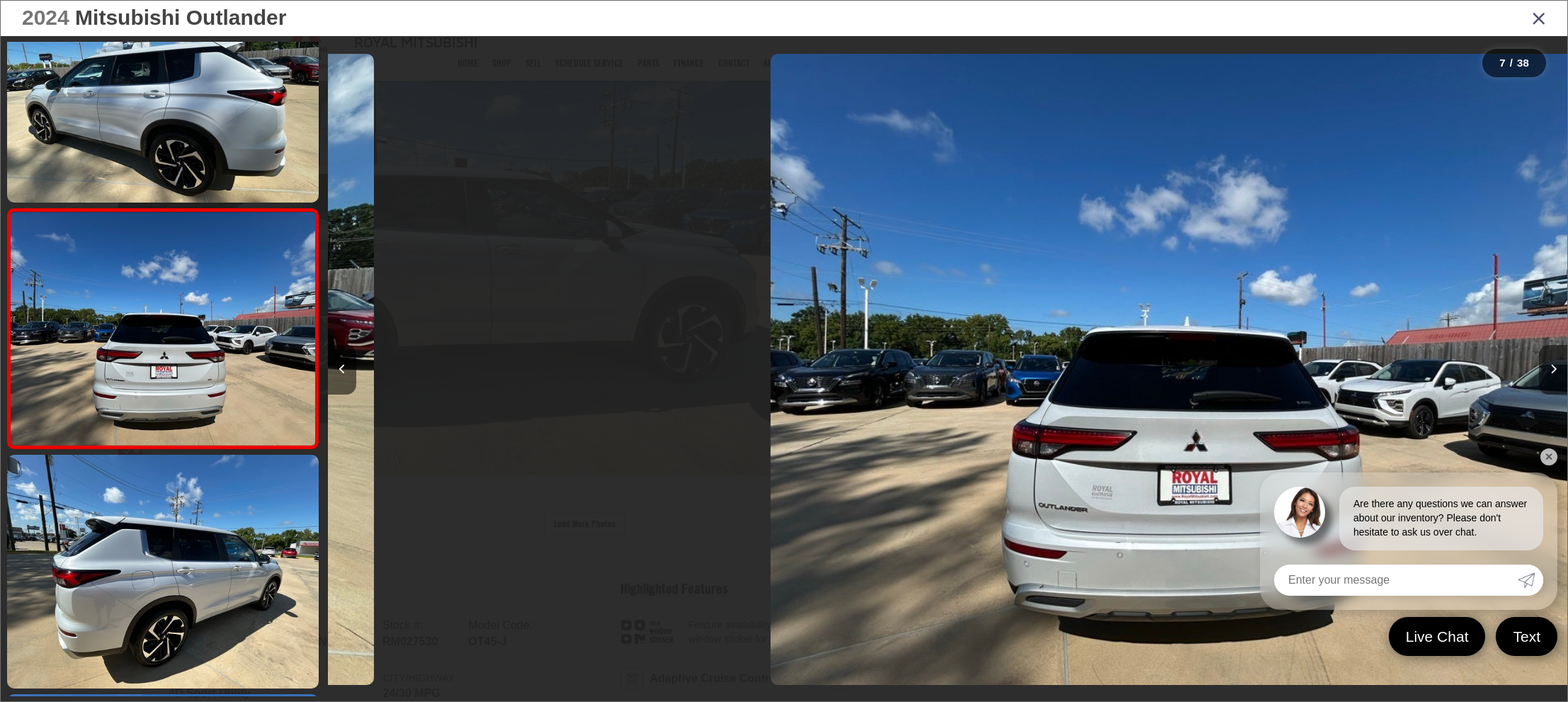
scroll to position [0, 7435]
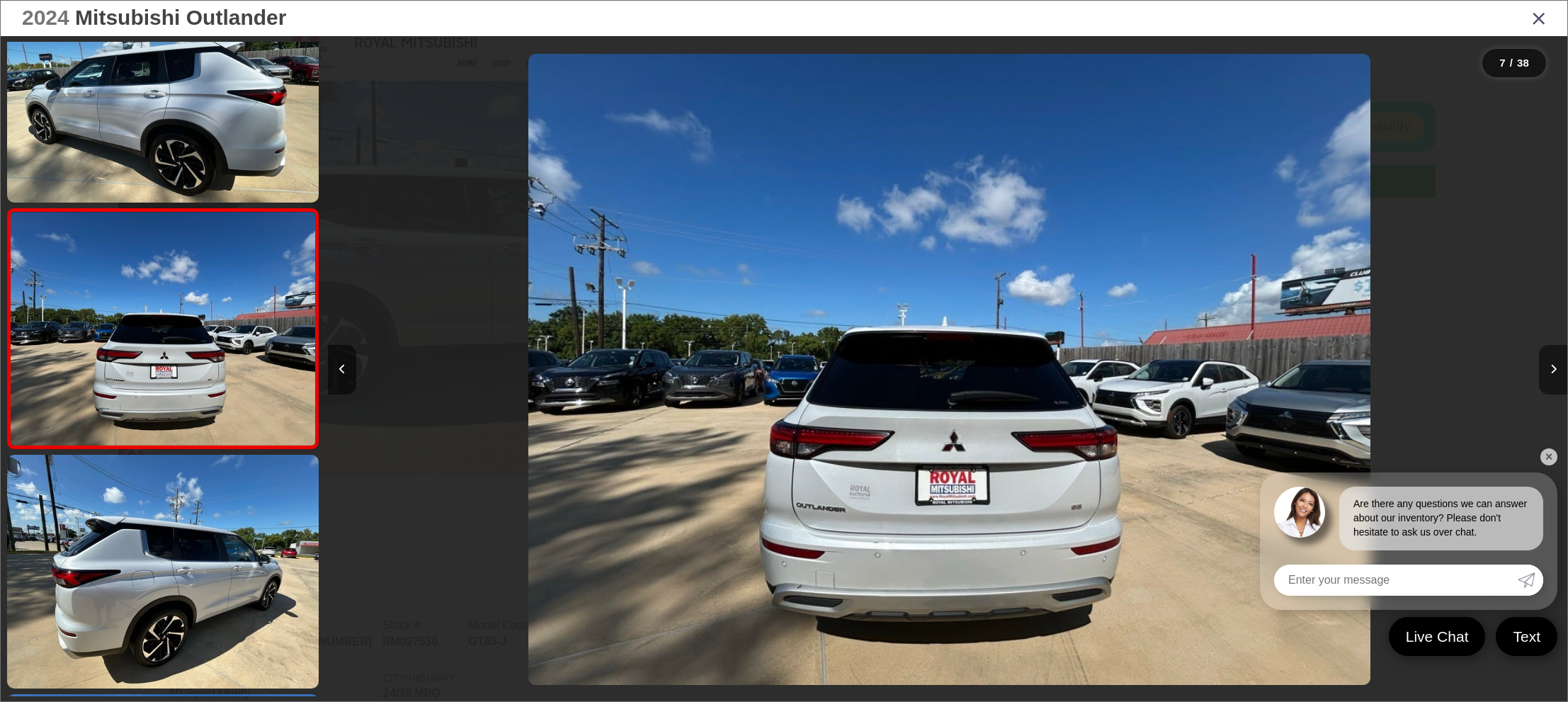
click at [1559, 366] on button "Next image" at bounding box center [1553, 370] width 28 height 50
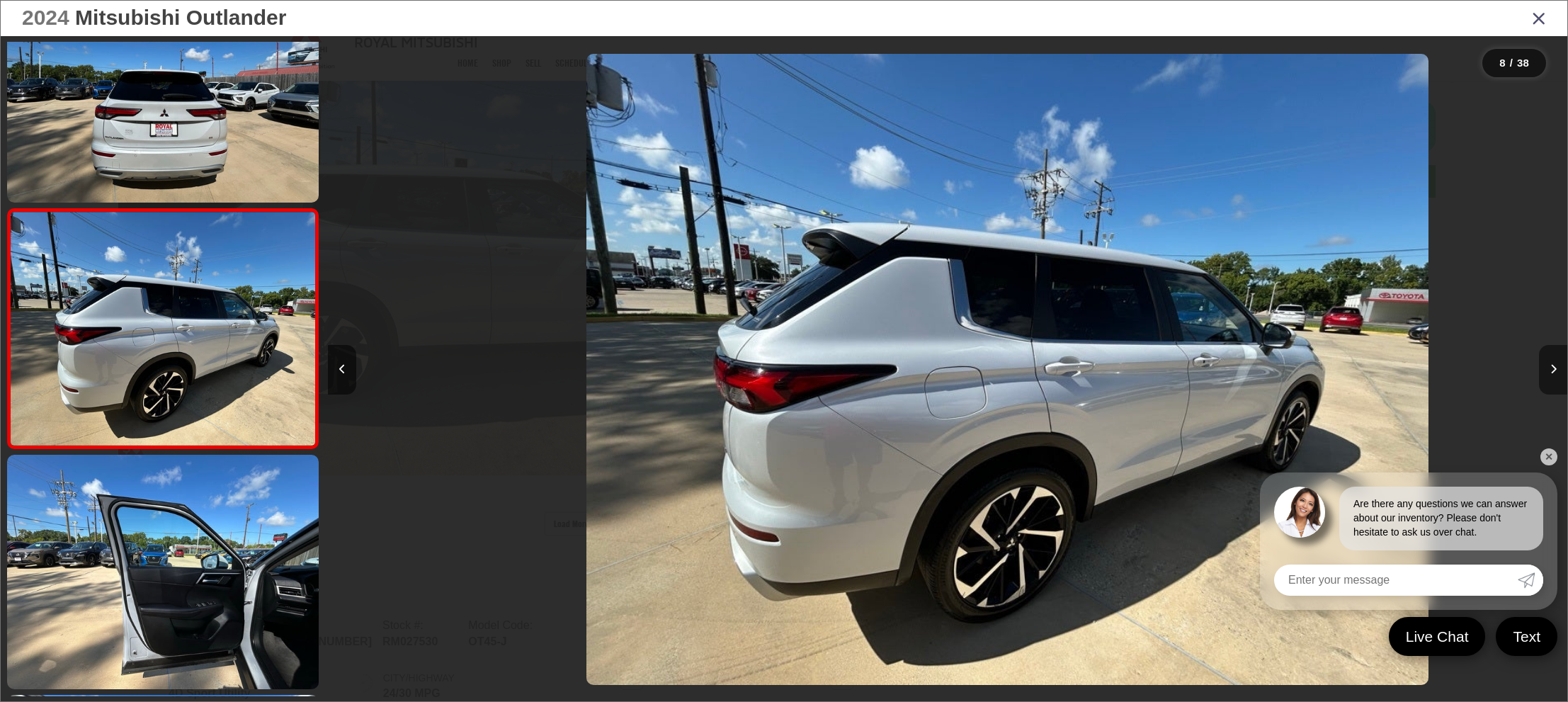
scroll to position [0, 8675]
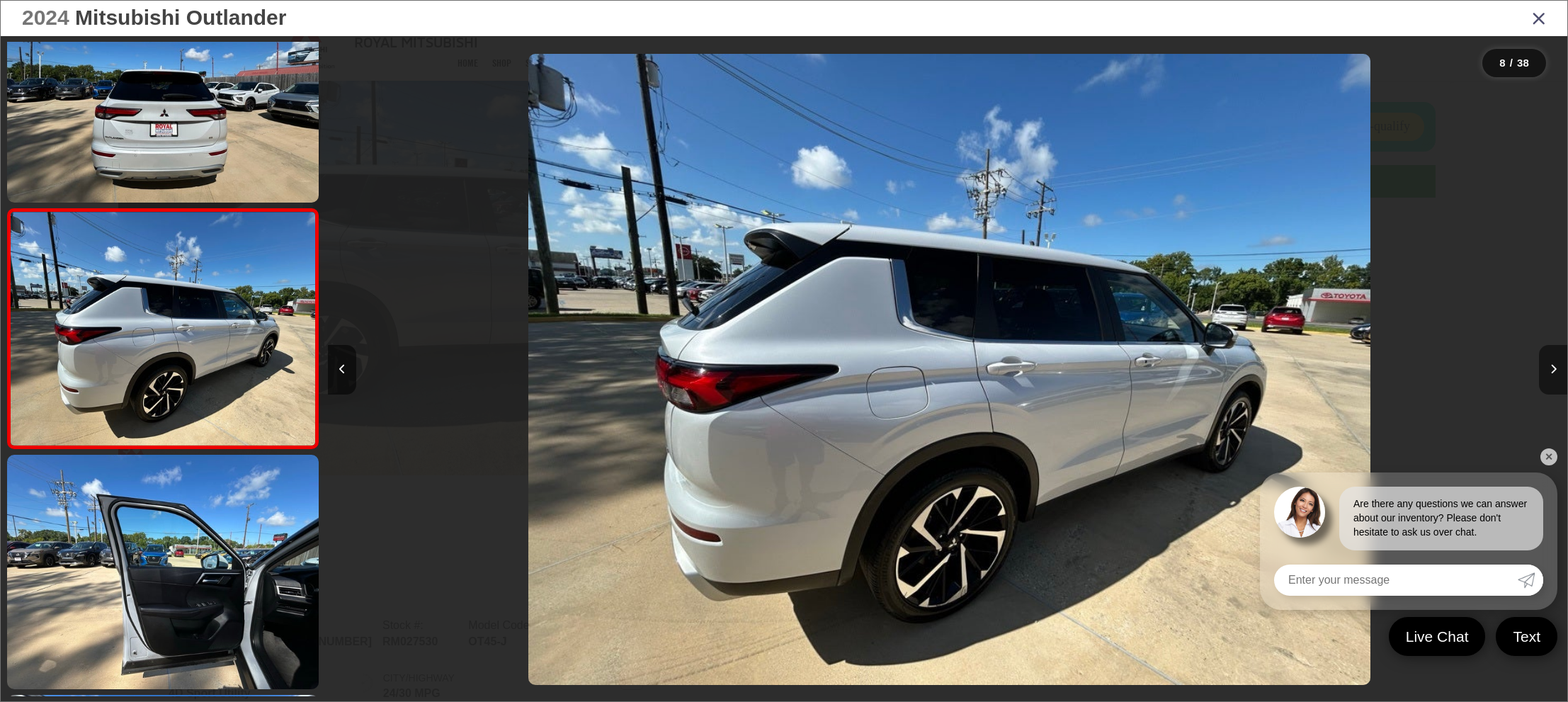
click at [1559, 366] on button "Next image" at bounding box center [1553, 370] width 28 height 50
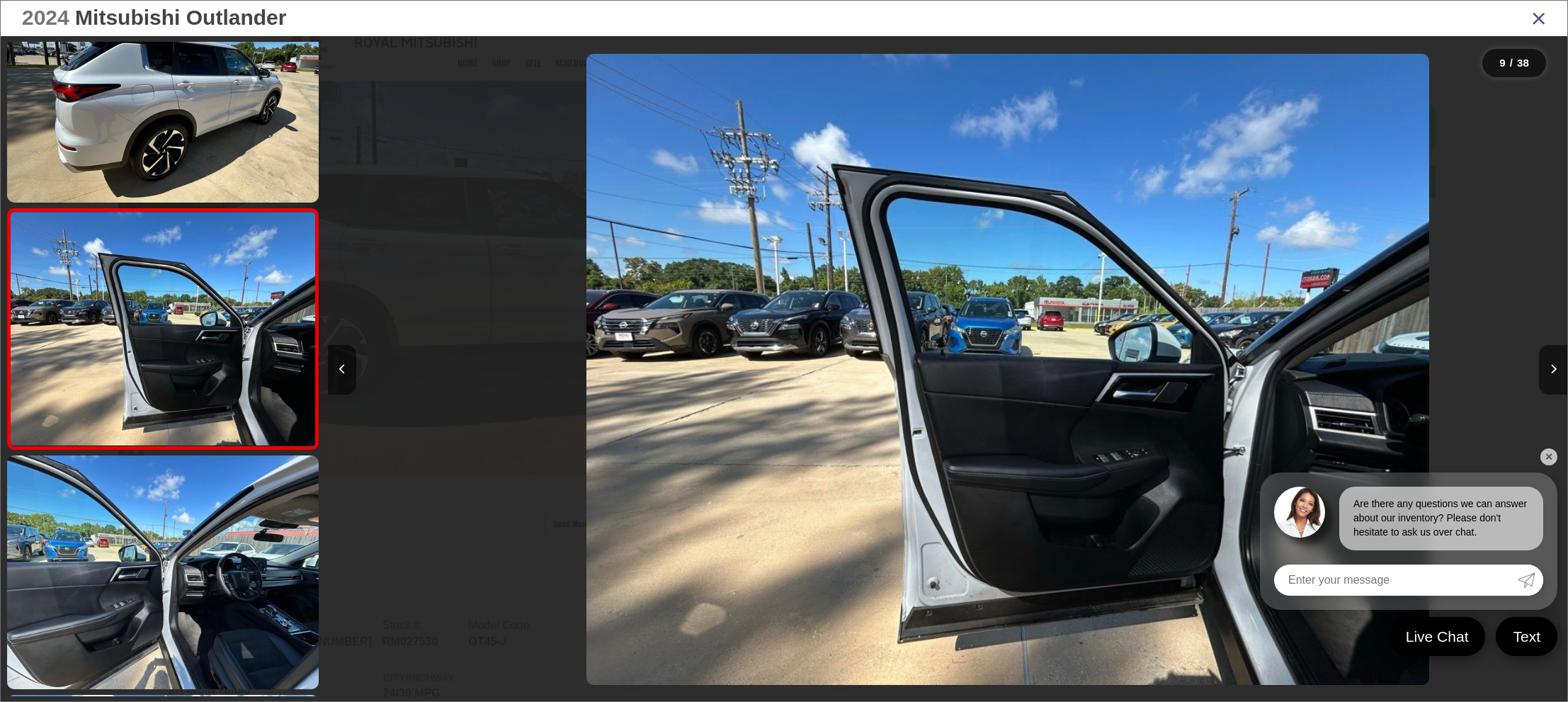
scroll to position [0, 9915]
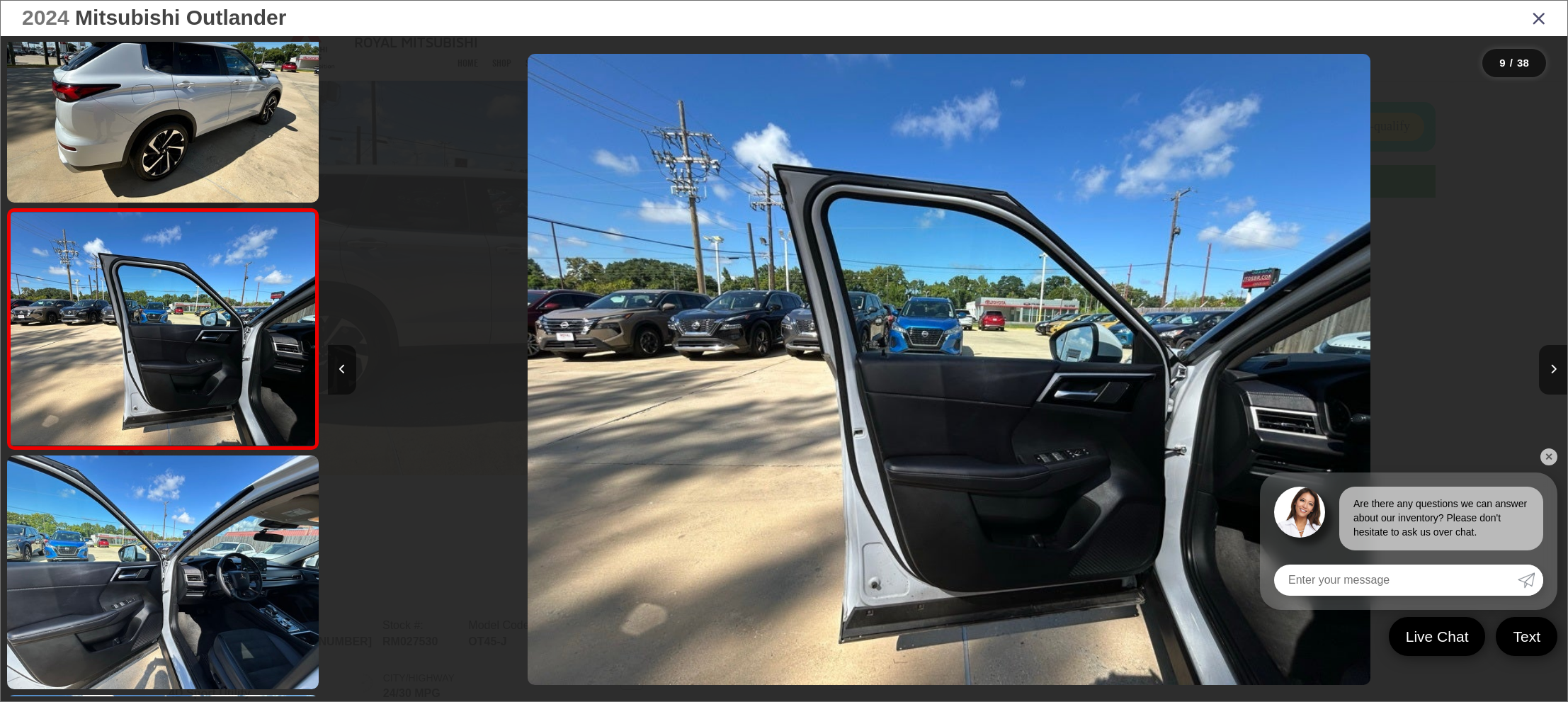
click at [1538, 20] on icon "Close gallery" at bounding box center [1540, 18] width 14 height 19
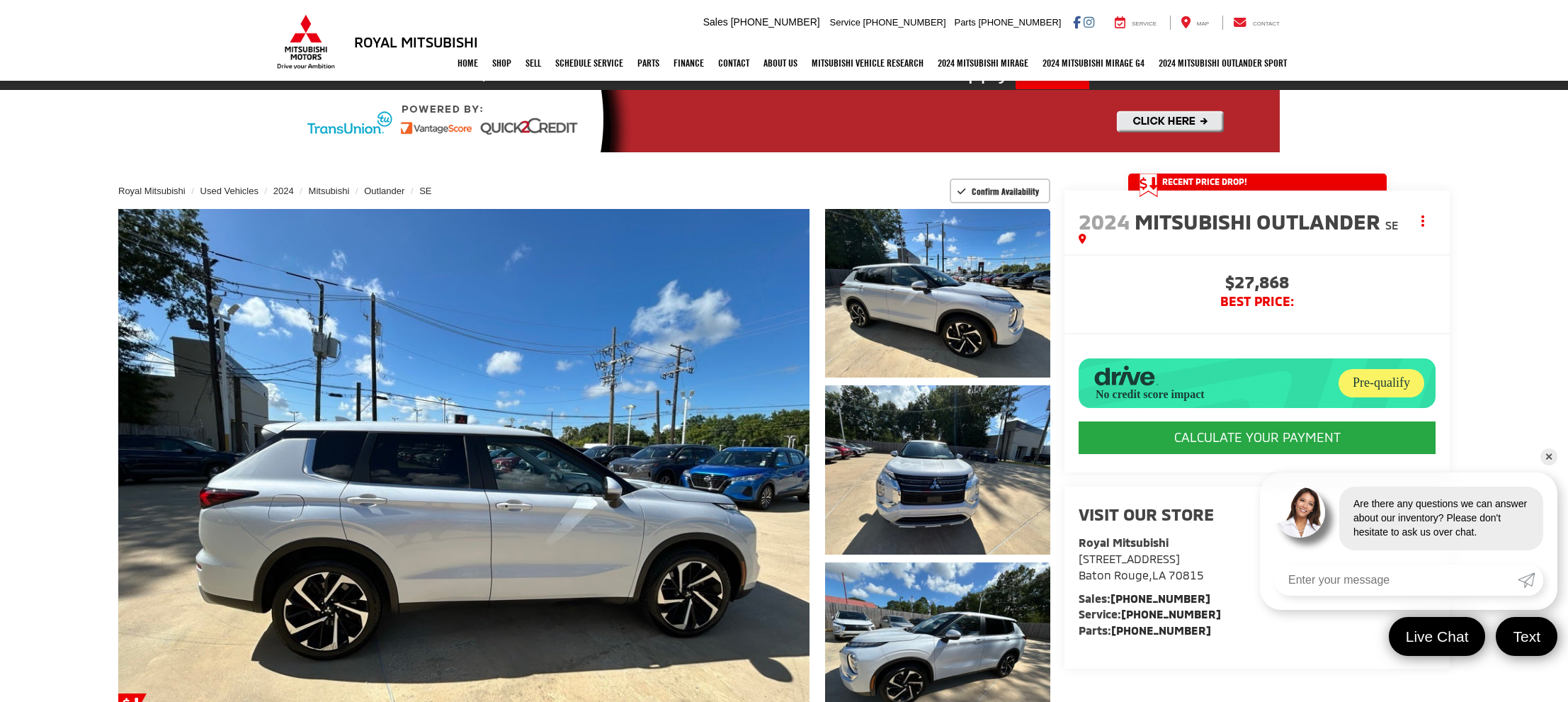
scroll to position [32, 0]
